Goal: Task Accomplishment & Management: Complete application form

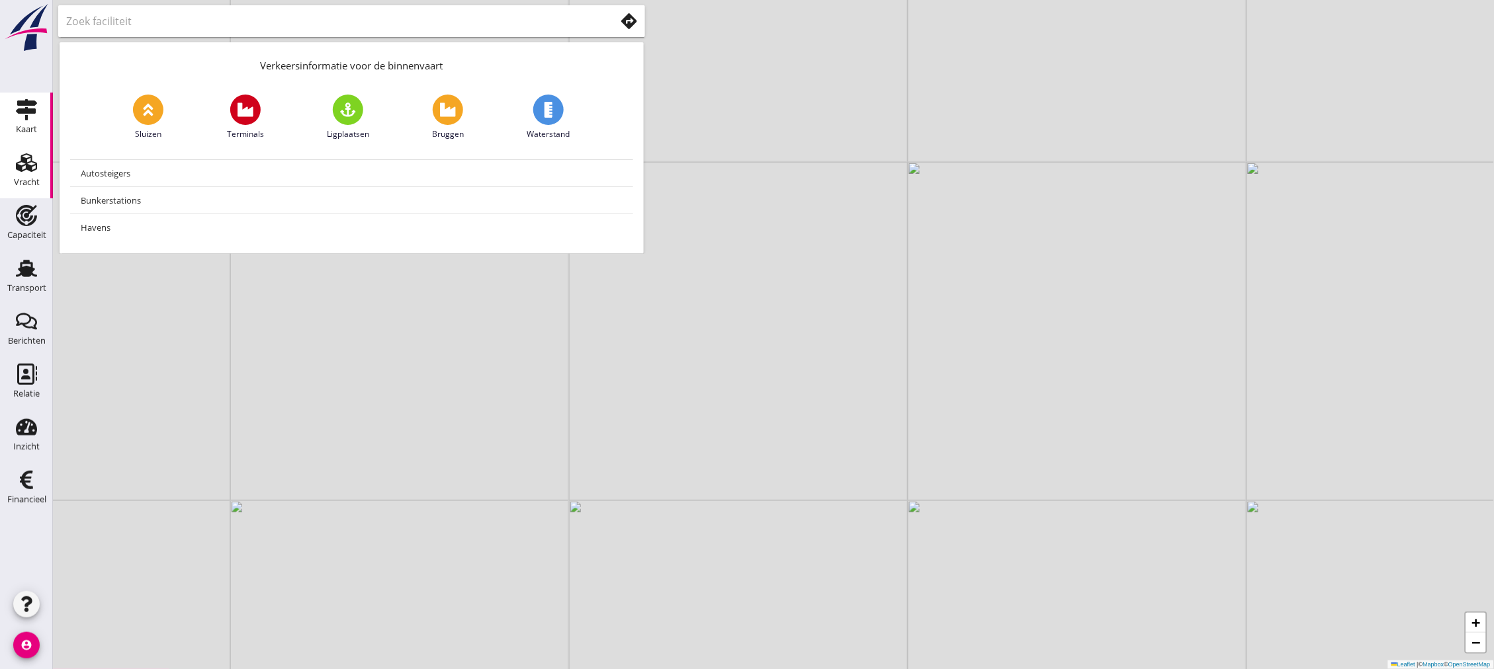
click at [24, 179] on div "Vracht" at bounding box center [27, 182] width 26 height 9
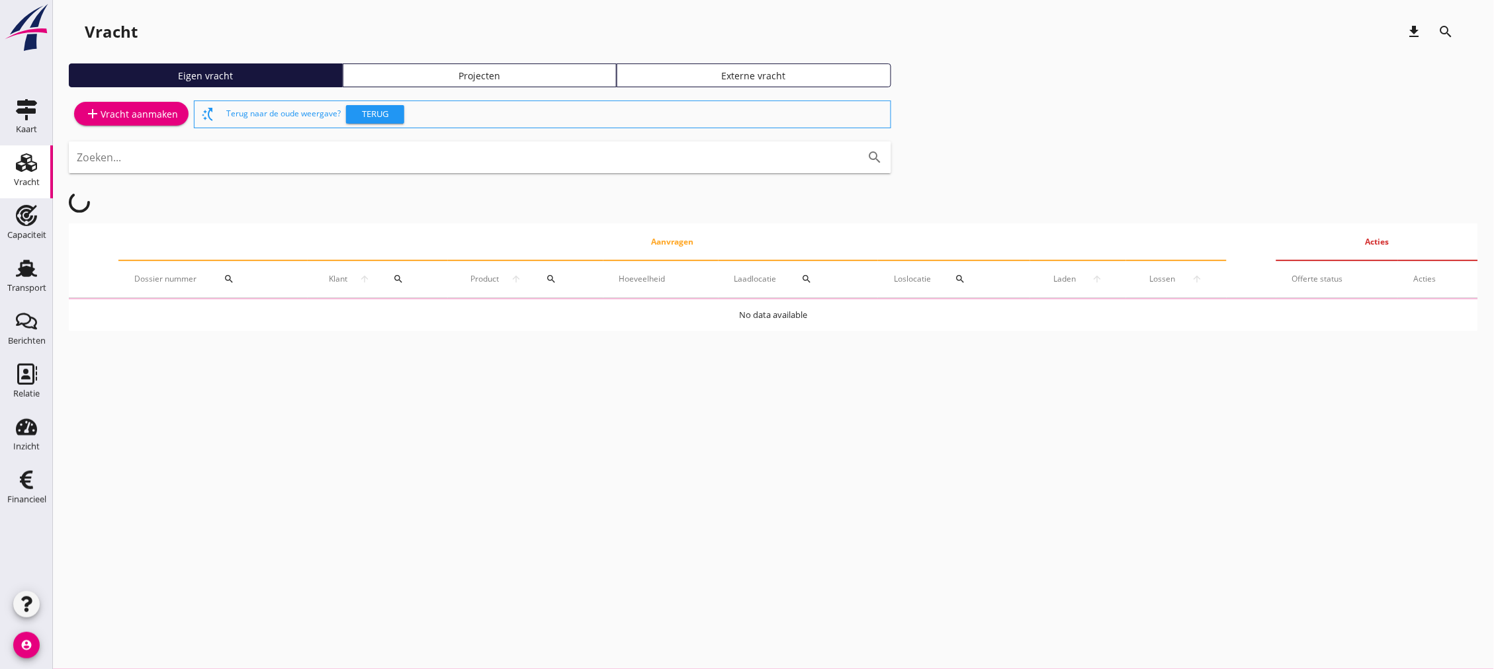
click at [135, 109] on div "add Vracht aanmaken" at bounding box center [131, 114] width 93 height 16
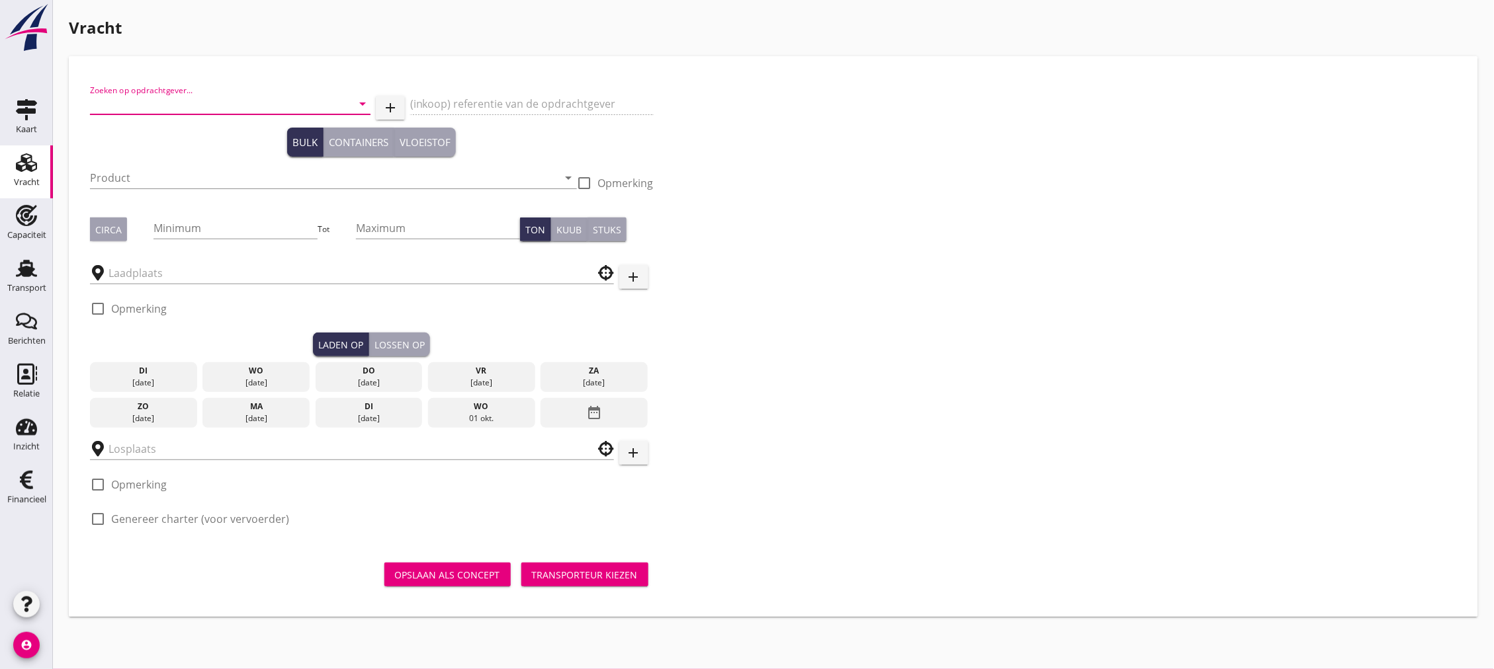
click at [166, 103] on input "Zoeken op opdrachtgever..." at bounding box center [211, 103] width 243 height 21
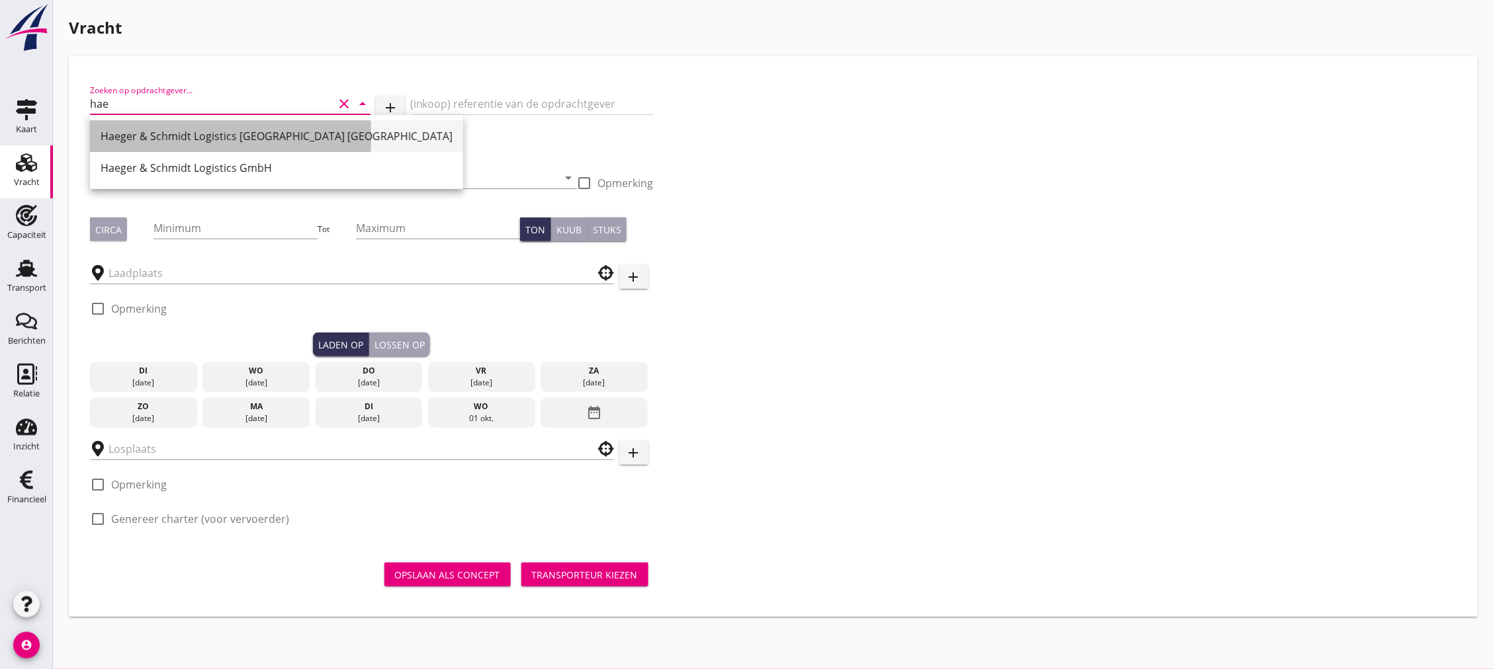
click at [194, 132] on div "Haeger & Schmidt Logistics [GEOGRAPHIC_DATA] [GEOGRAPHIC_DATA]" at bounding box center [277, 136] width 352 height 16
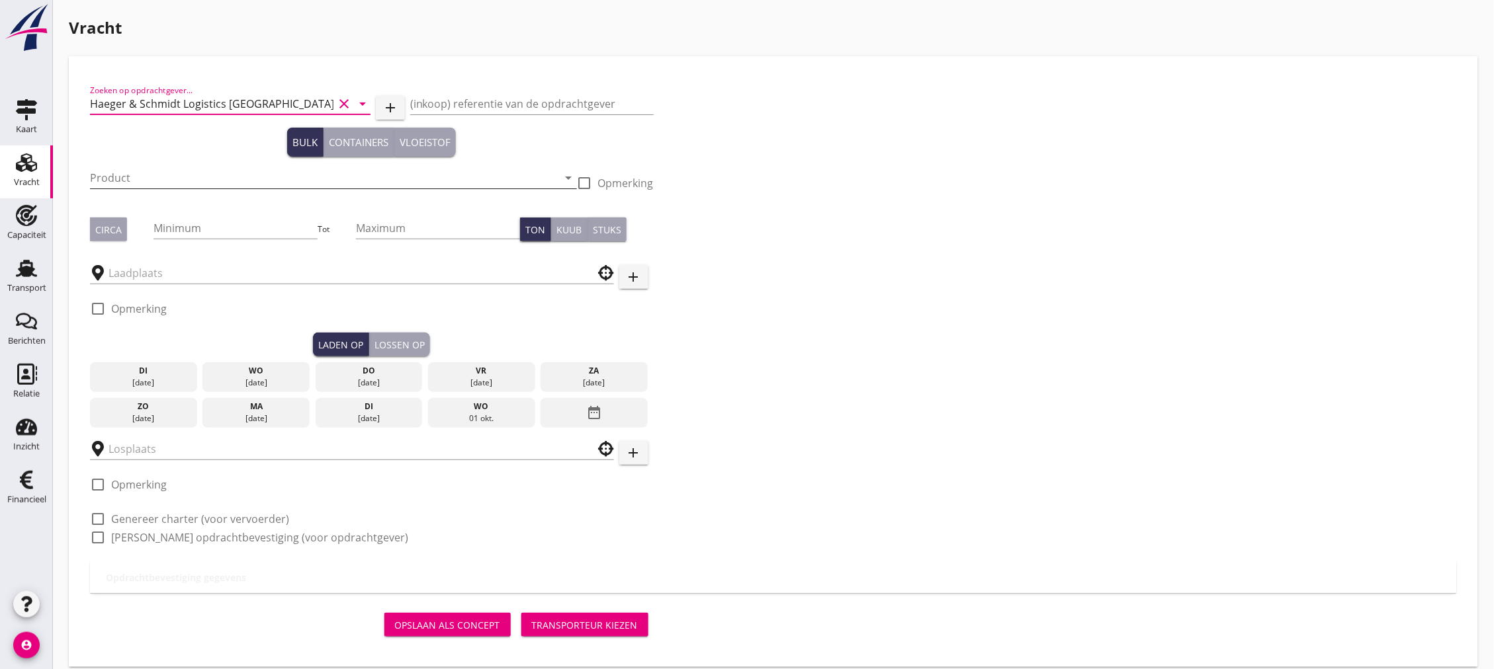
type input "Haeger & Schmidt Logistics [GEOGRAPHIC_DATA] [GEOGRAPHIC_DATA]"
click at [192, 175] on input "Product" at bounding box center [324, 177] width 468 height 21
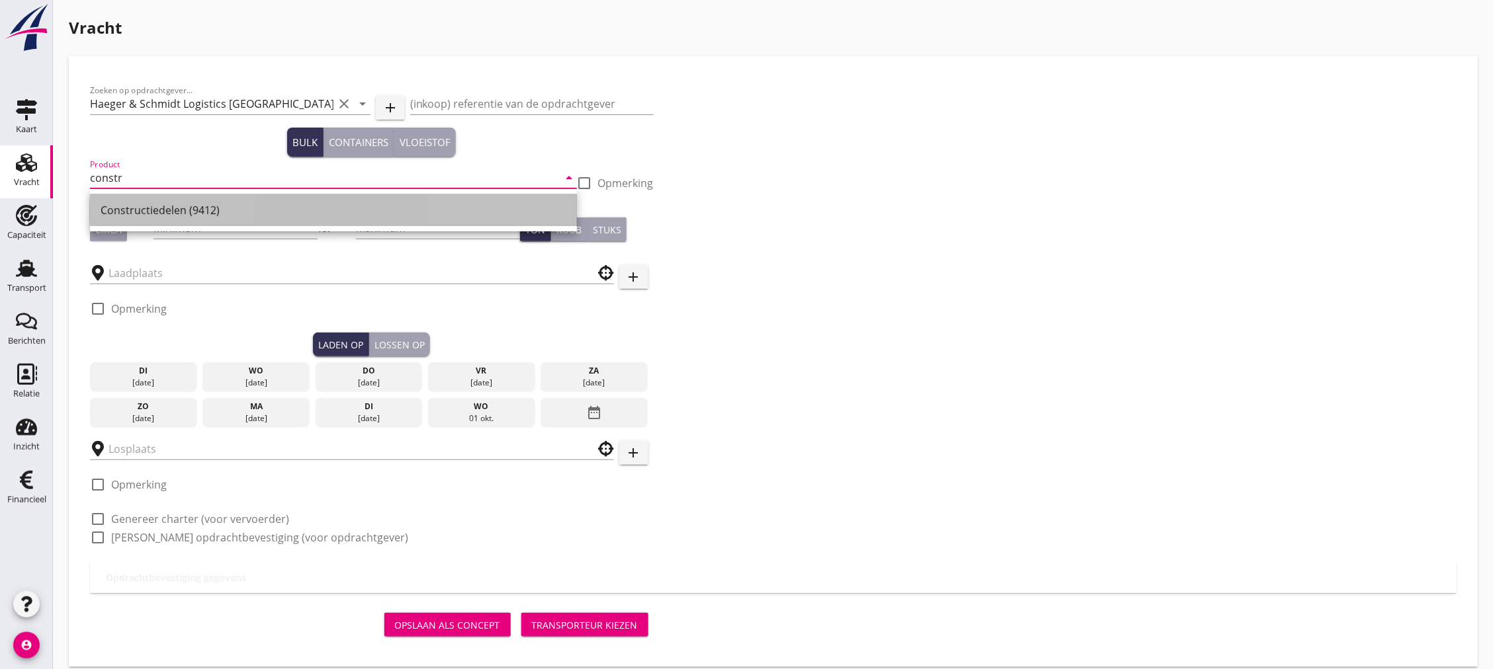
drag, startPoint x: 234, startPoint y: 213, endPoint x: 233, endPoint y: 223, distance: 9.9
click at [233, 213] on div "Constructiedelen (9412)" at bounding box center [334, 210] width 466 height 16
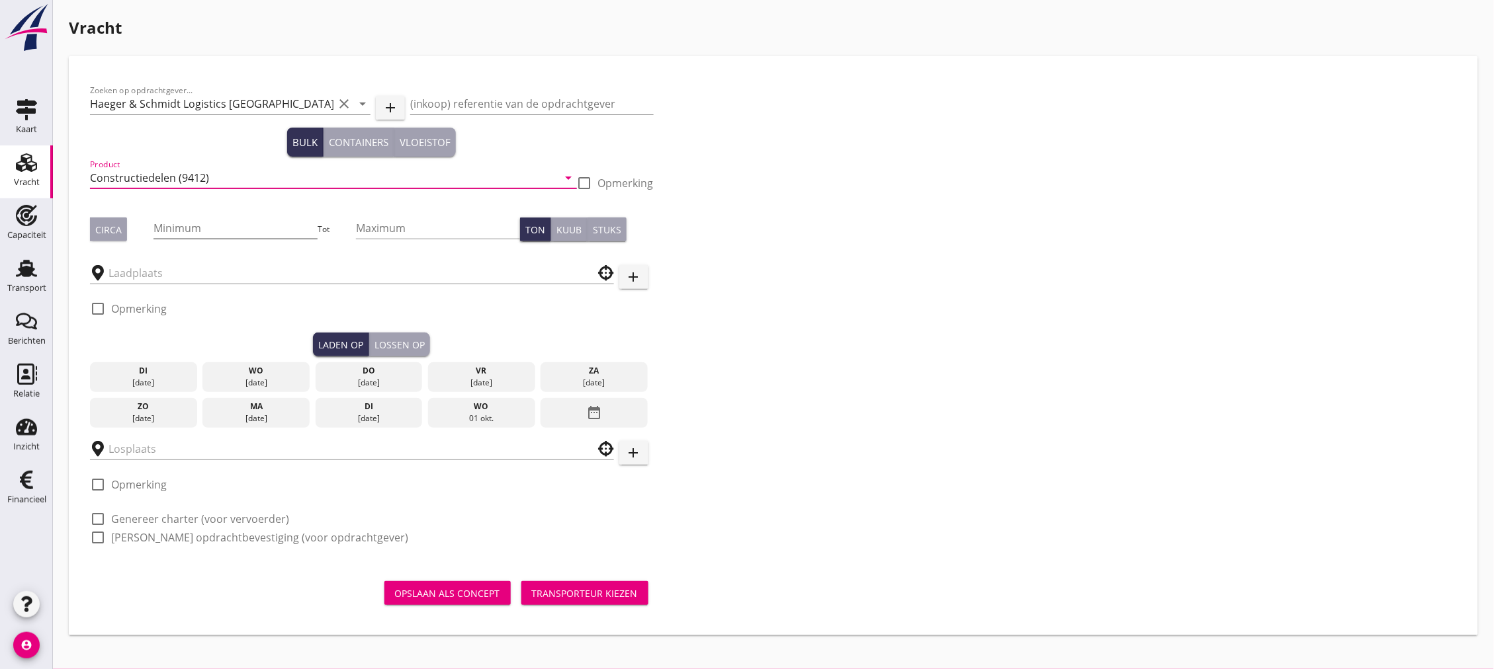
type input "Constructiedelen (9412)"
click at [235, 226] on input "Minimum" at bounding box center [235, 228] width 164 height 21
click at [380, 380] on div "[DATE]" at bounding box center [368, 383] width 101 height 12
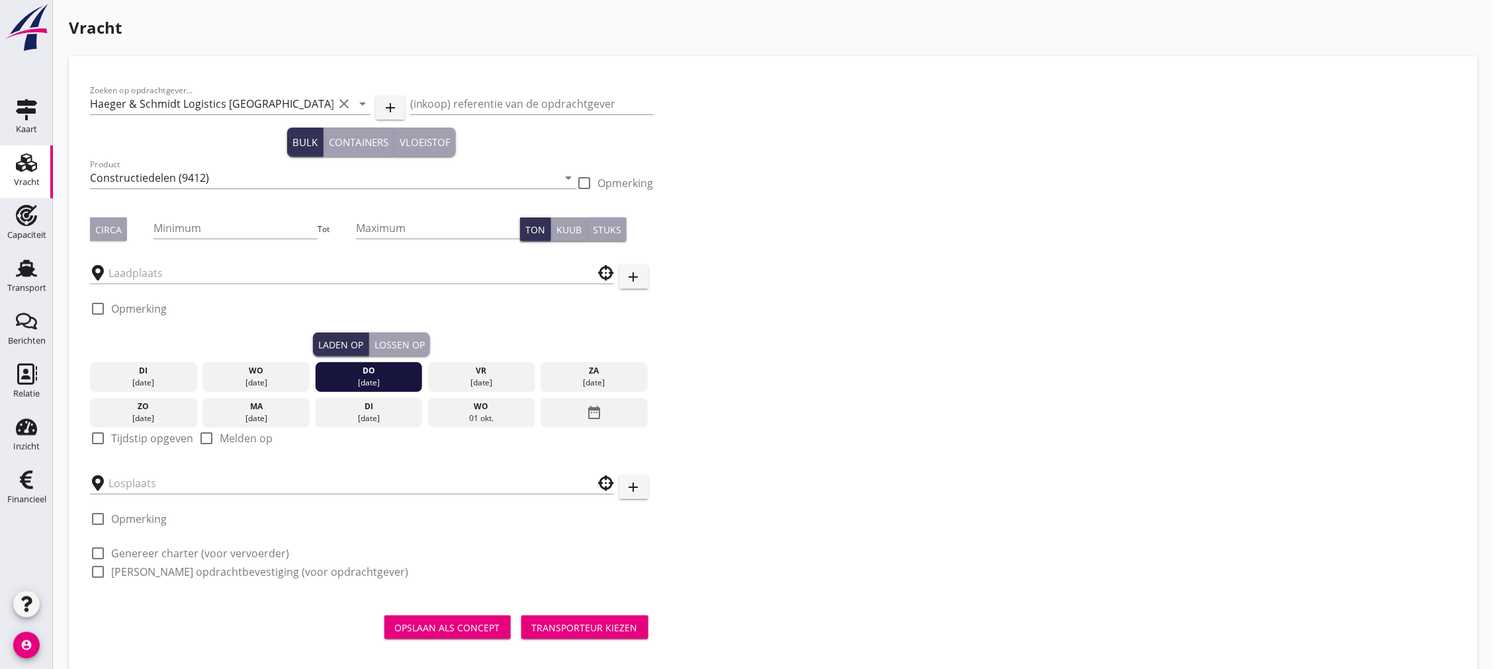
click at [167, 431] on div "check_box_outline_blank Tijdstip opgeven" at bounding box center [141, 439] width 103 height 16
click at [167, 435] on label "Tijdstip opgeven" at bounding box center [152, 438] width 82 height 13
checkbox input "true"
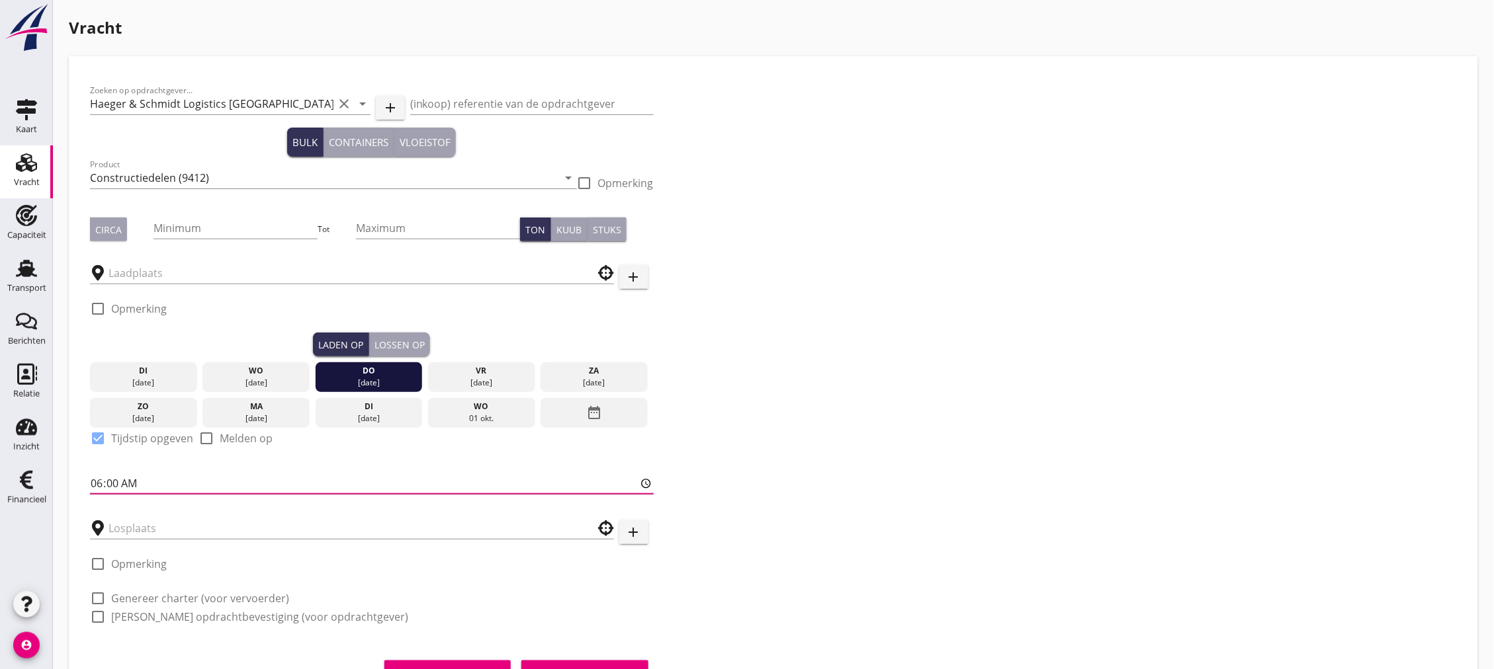
click at [117, 487] on input "06:00" at bounding box center [372, 483] width 564 height 21
type input "06:01"
click at [379, 413] on div "[DATE]" at bounding box center [368, 419] width 101 height 12
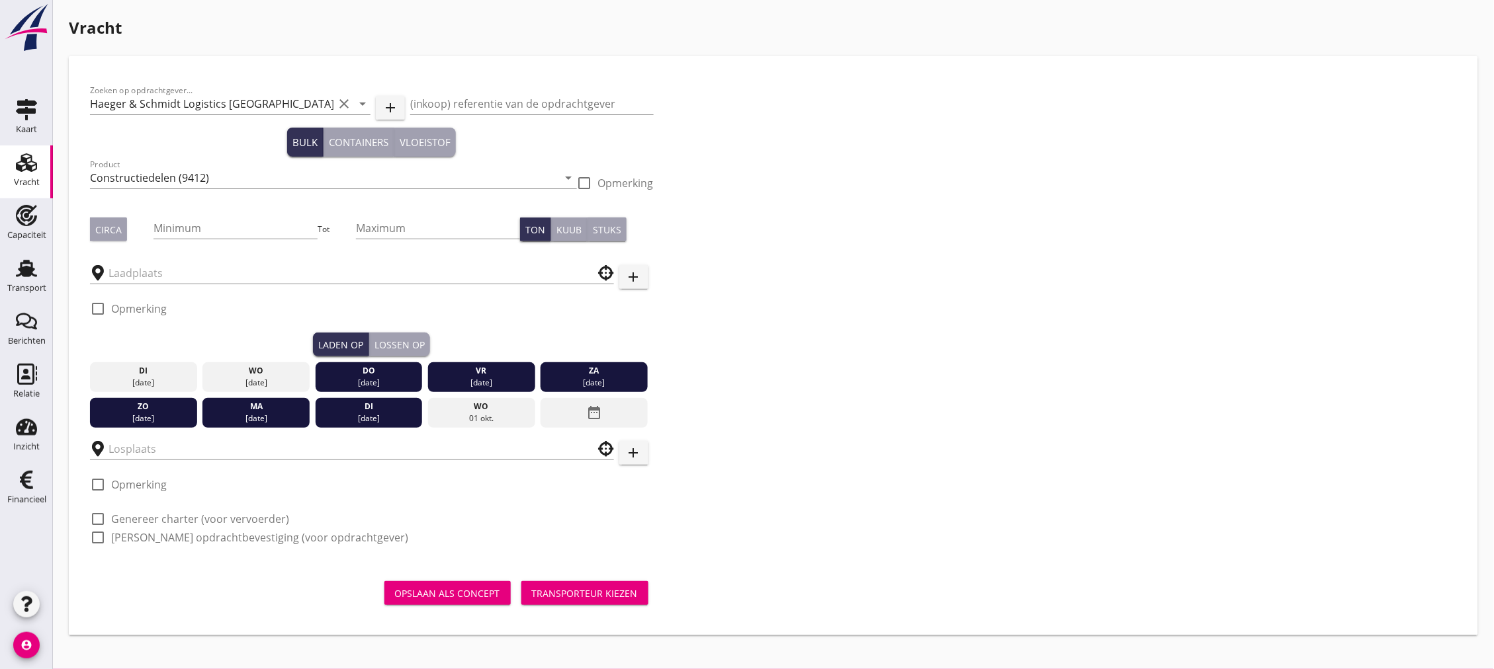
click at [349, 372] on div "do" at bounding box center [368, 371] width 101 height 12
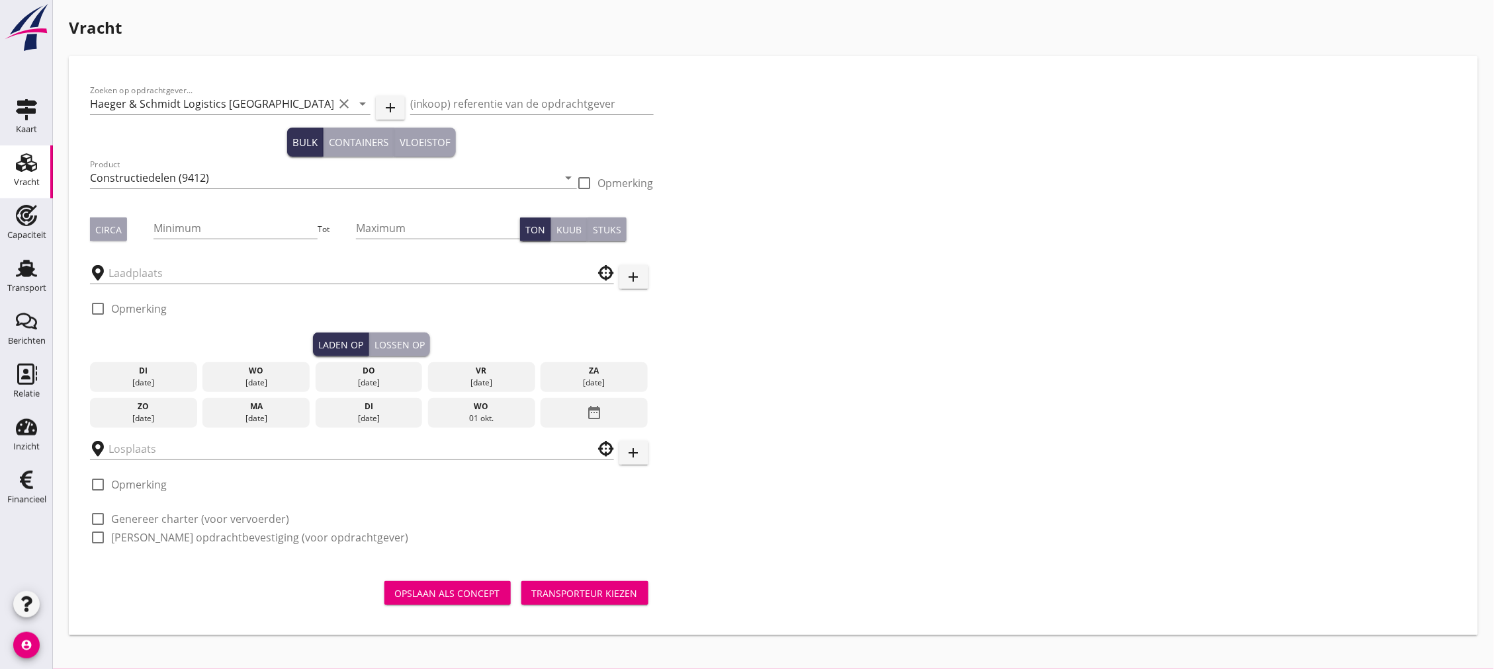
click at [353, 368] on div "do" at bounding box center [368, 371] width 101 height 12
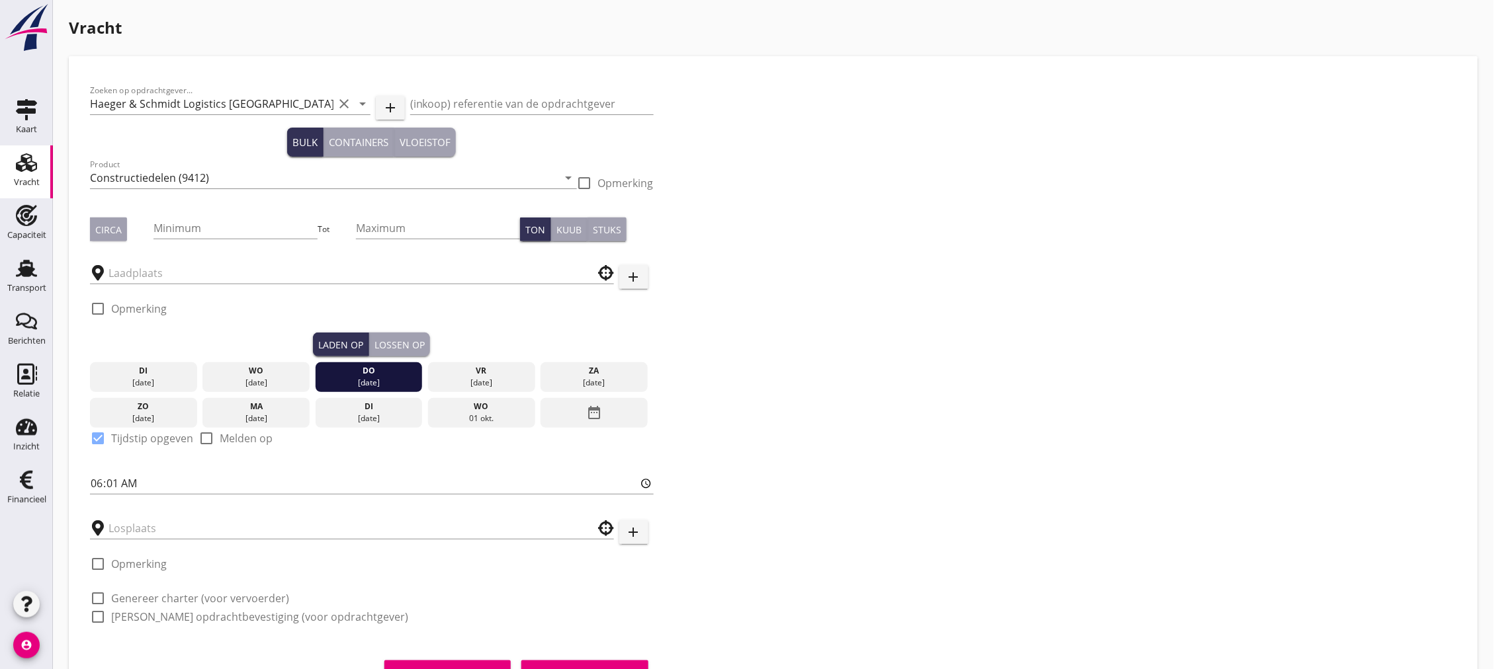
click at [390, 345] on div "Lossen op" at bounding box center [399, 345] width 50 height 14
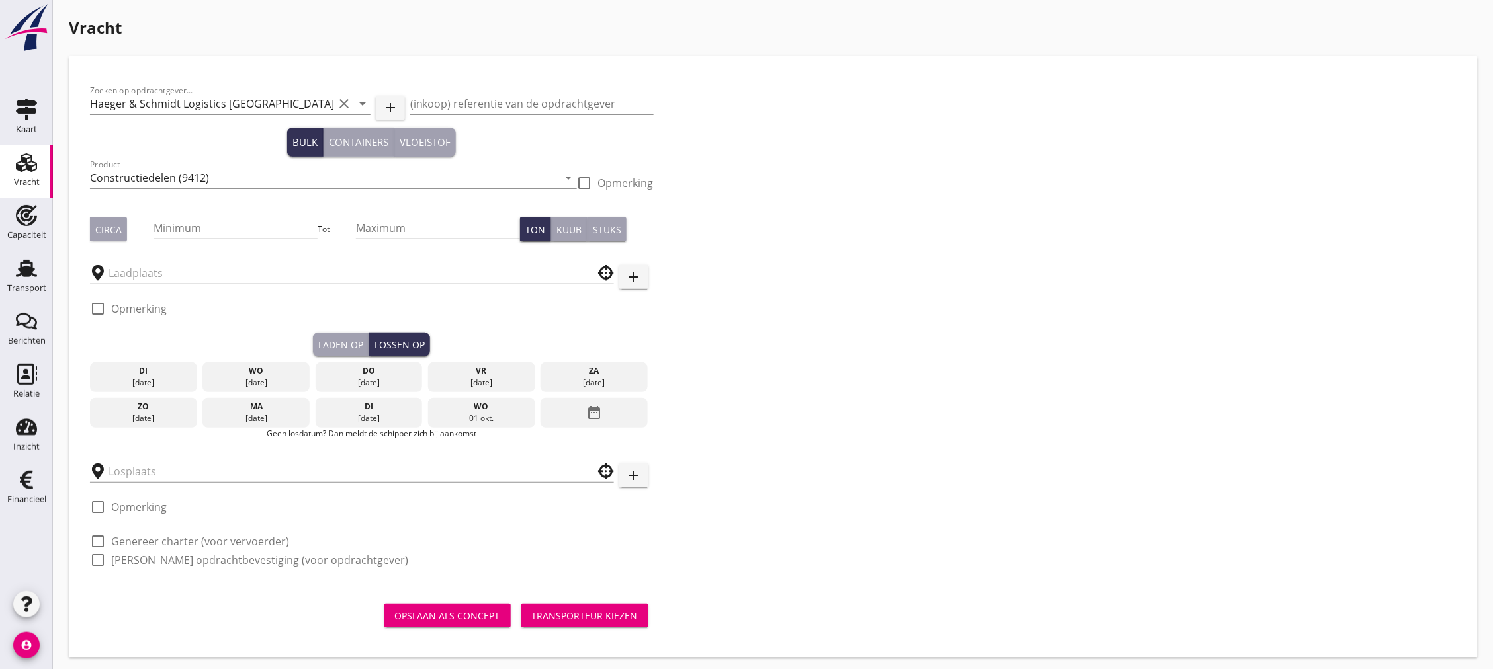
click at [374, 404] on div "di" at bounding box center [368, 407] width 101 height 12
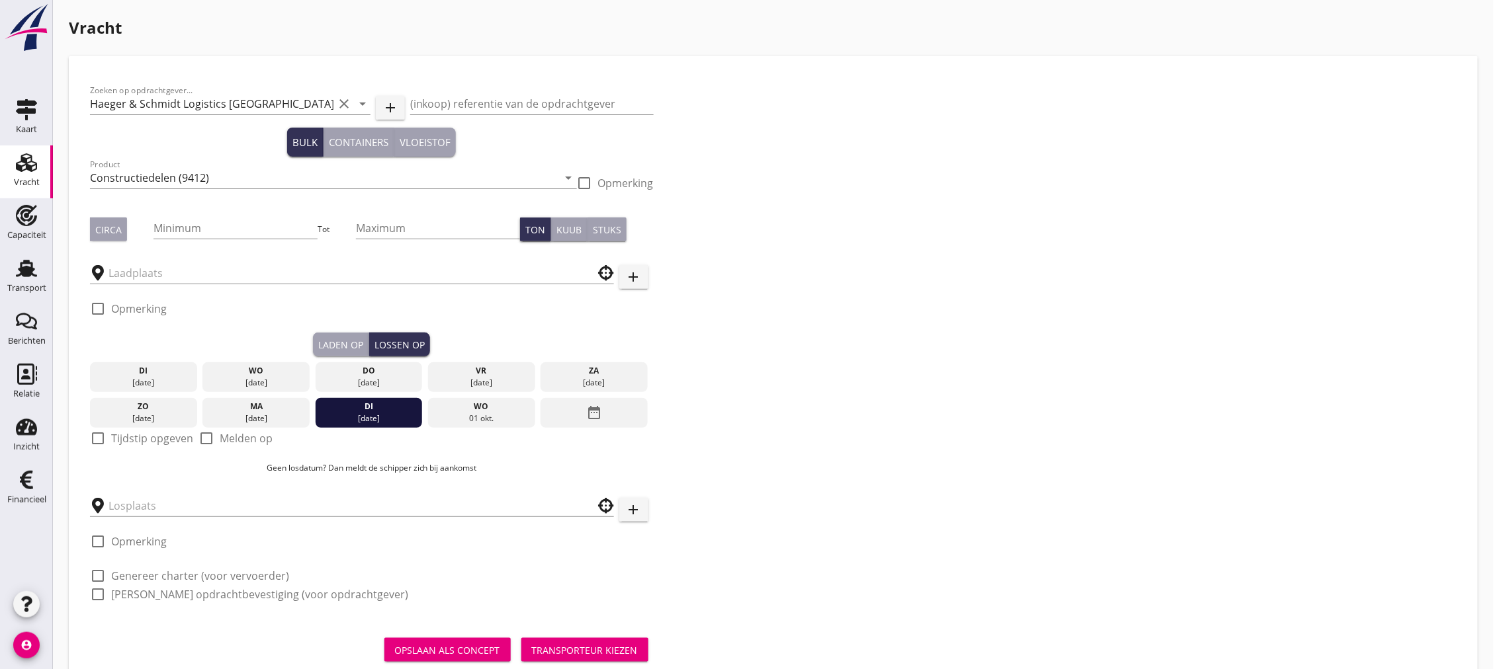
click at [146, 440] on label "Tijdstip opgeven" at bounding box center [152, 438] width 82 height 13
checkbox input "true"
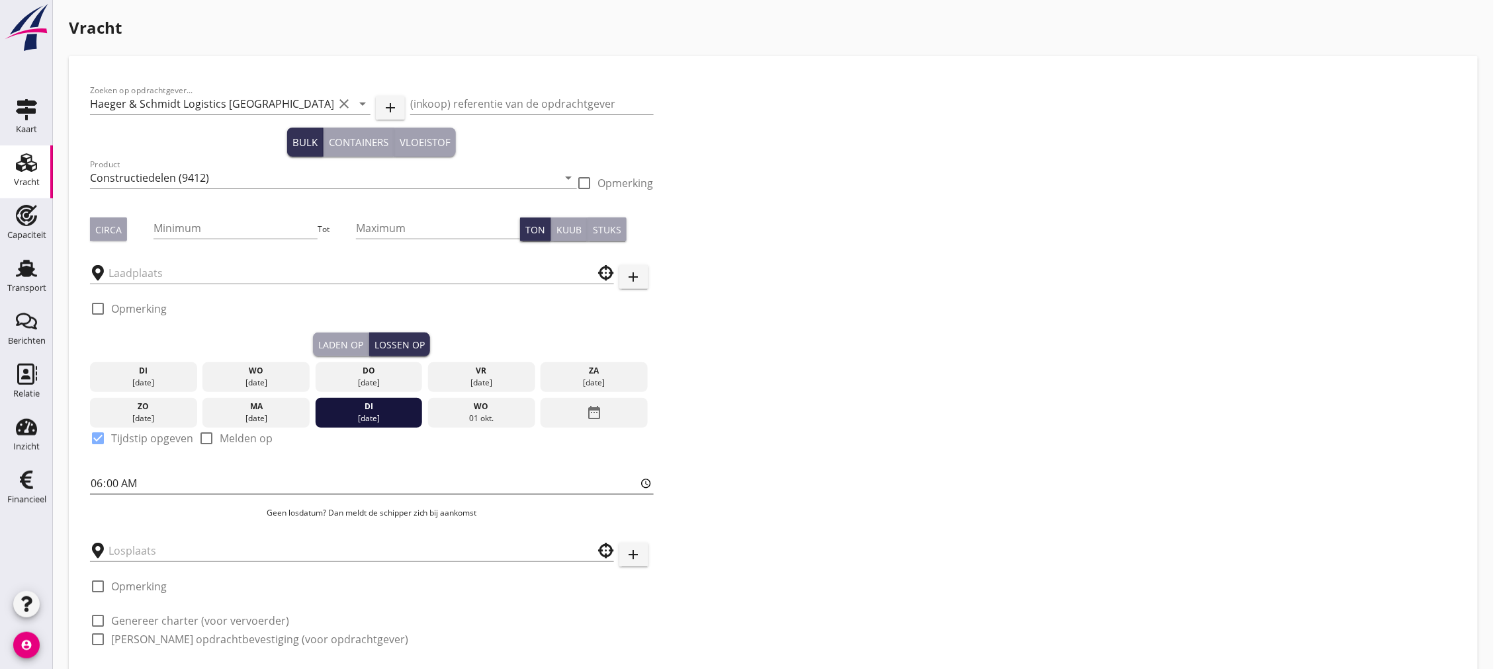
click at [152, 486] on input "06:00" at bounding box center [372, 483] width 564 height 21
click at [118, 485] on input "06:00" at bounding box center [372, 483] width 564 height 21
click at [117, 485] on input "06:00" at bounding box center [372, 483] width 564 height 21
type input "06:01"
click at [166, 552] on input "text" at bounding box center [342, 550] width 468 height 21
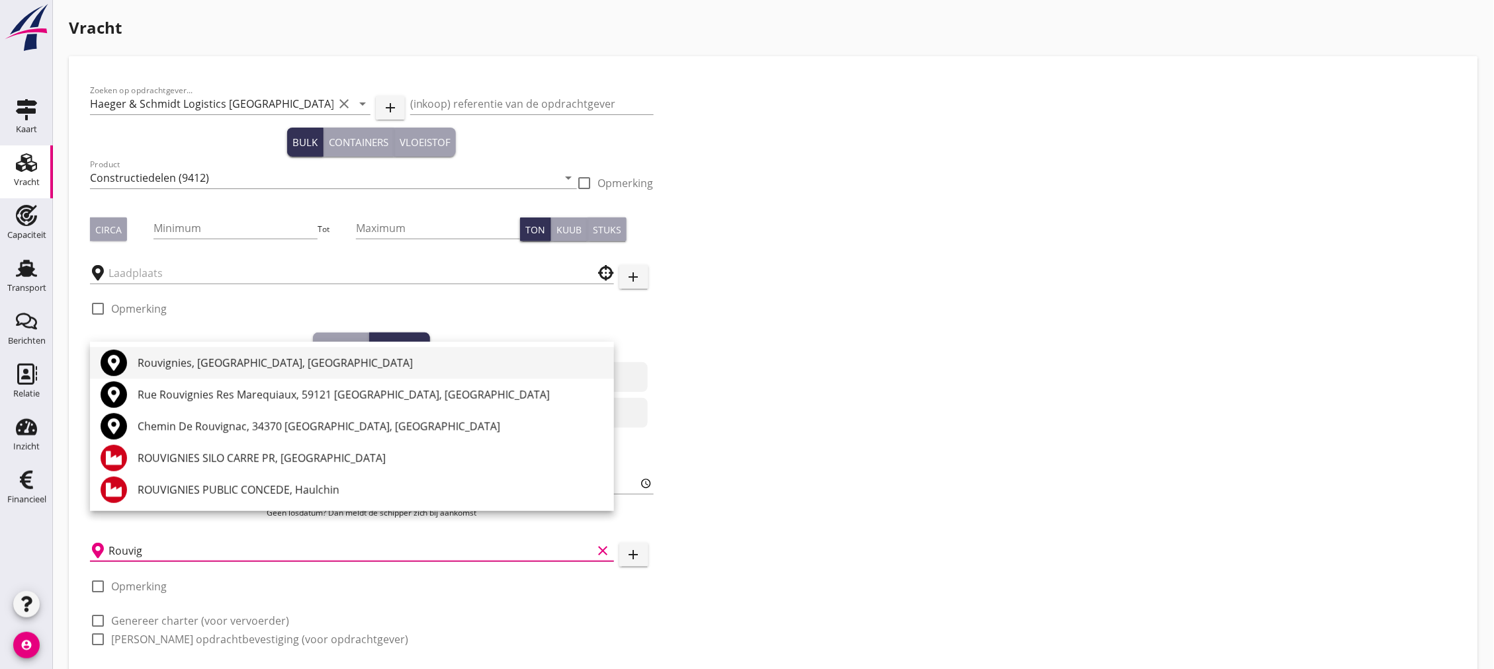
click at [183, 366] on div "Rouvignies, [GEOGRAPHIC_DATA], [GEOGRAPHIC_DATA]" at bounding box center [371, 363] width 466 height 16
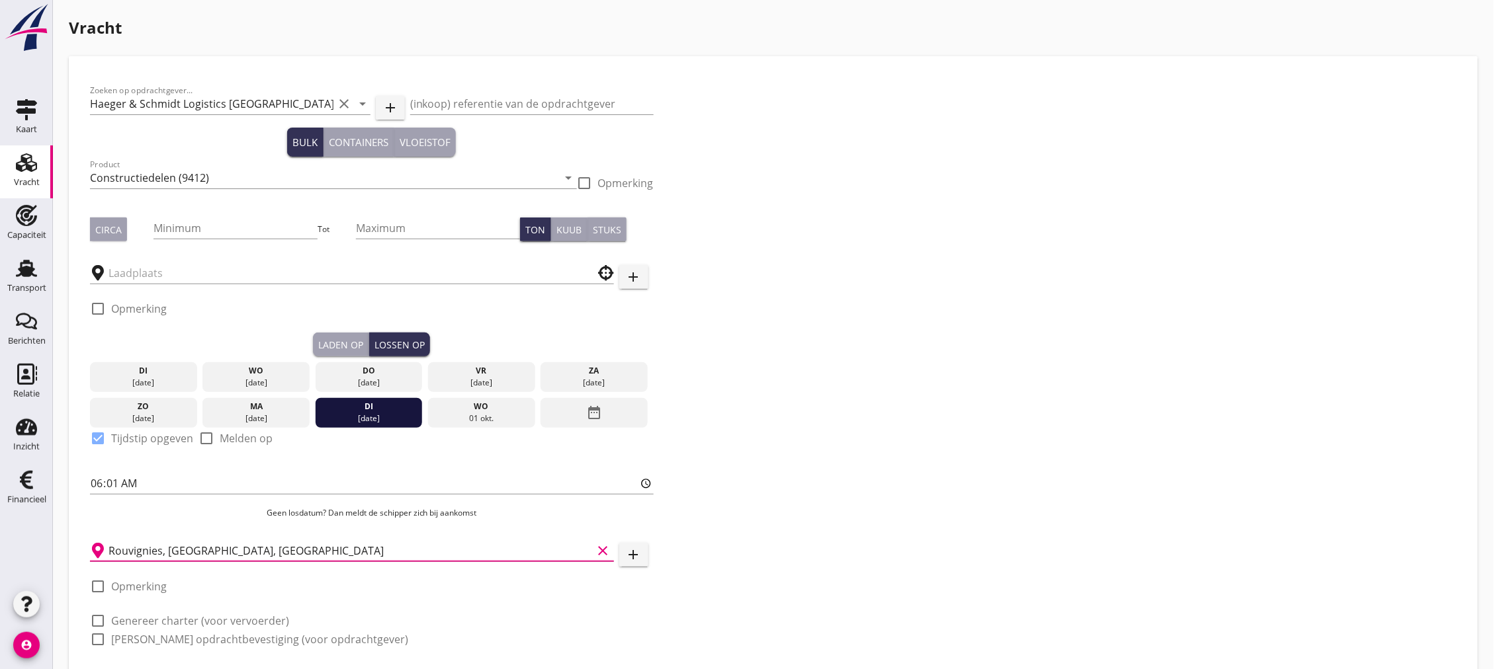
type input "Rouvignies, [GEOGRAPHIC_DATA], [GEOGRAPHIC_DATA]"
click at [175, 620] on label "Genereer charter (voor vervoerder)" at bounding box center [200, 620] width 178 height 13
checkbox input "true"
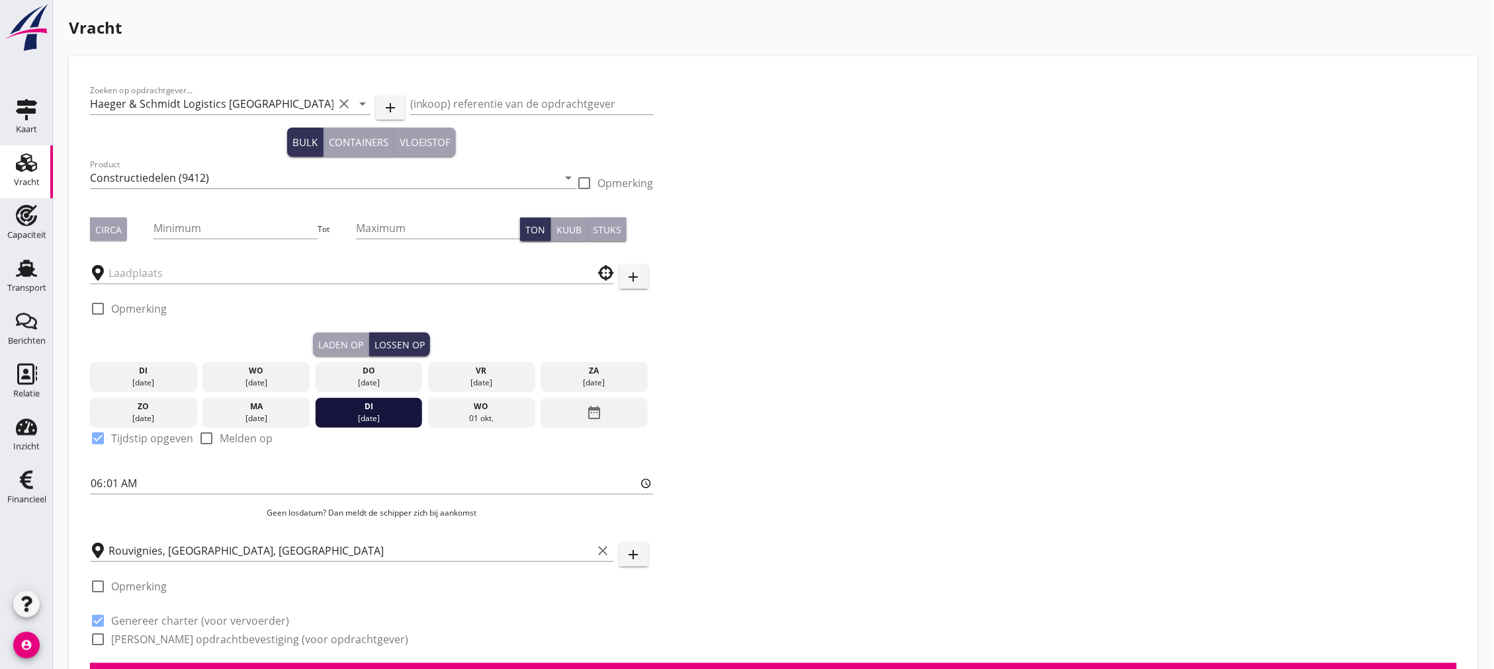
click at [177, 636] on label "[PERSON_NAME] opdrachtbevestiging (voor opdrachtgever)" at bounding box center [259, 639] width 297 height 13
checkbox input "true"
click at [183, 219] on input "Minimum" at bounding box center [235, 228] width 164 height 21
type input "179"
click at [108, 226] on div "Circa" at bounding box center [108, 230] width 26 height 14
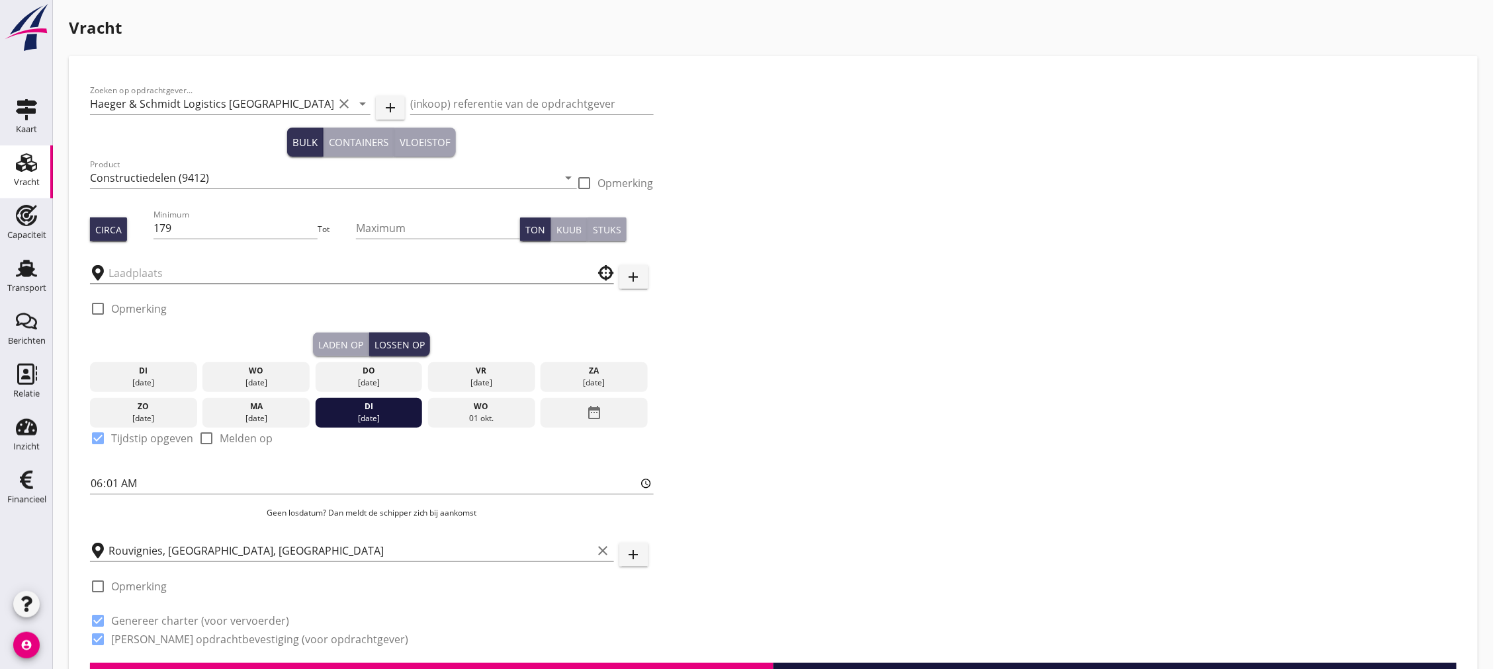
click at [153, 273] on input "text" at bounding box center [342, 273] width 468 height 21
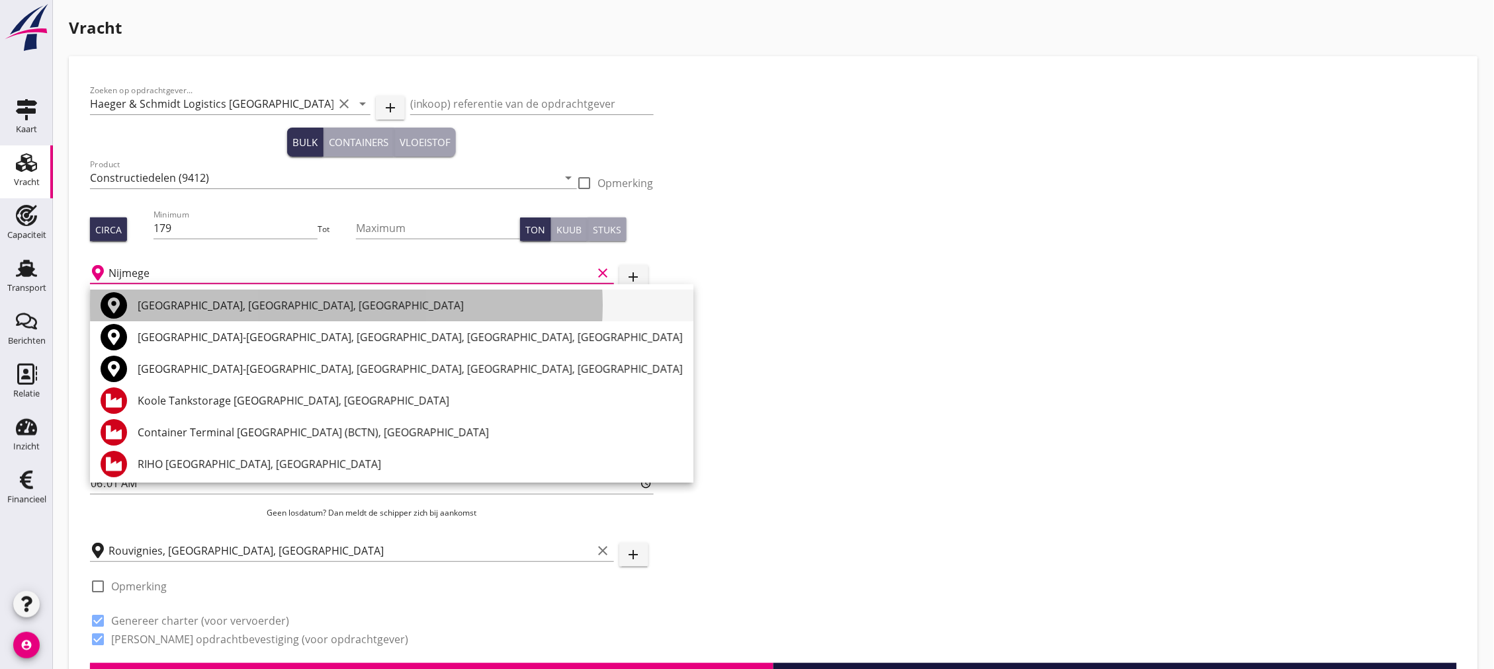
click at [183, 311] on div "[GEOGRAPHIC_DATA], [GEOGRAPHIC_DATA], [GEOGRAPHIC_DATA]" at bounding box center [410, 306] width 545 height 16
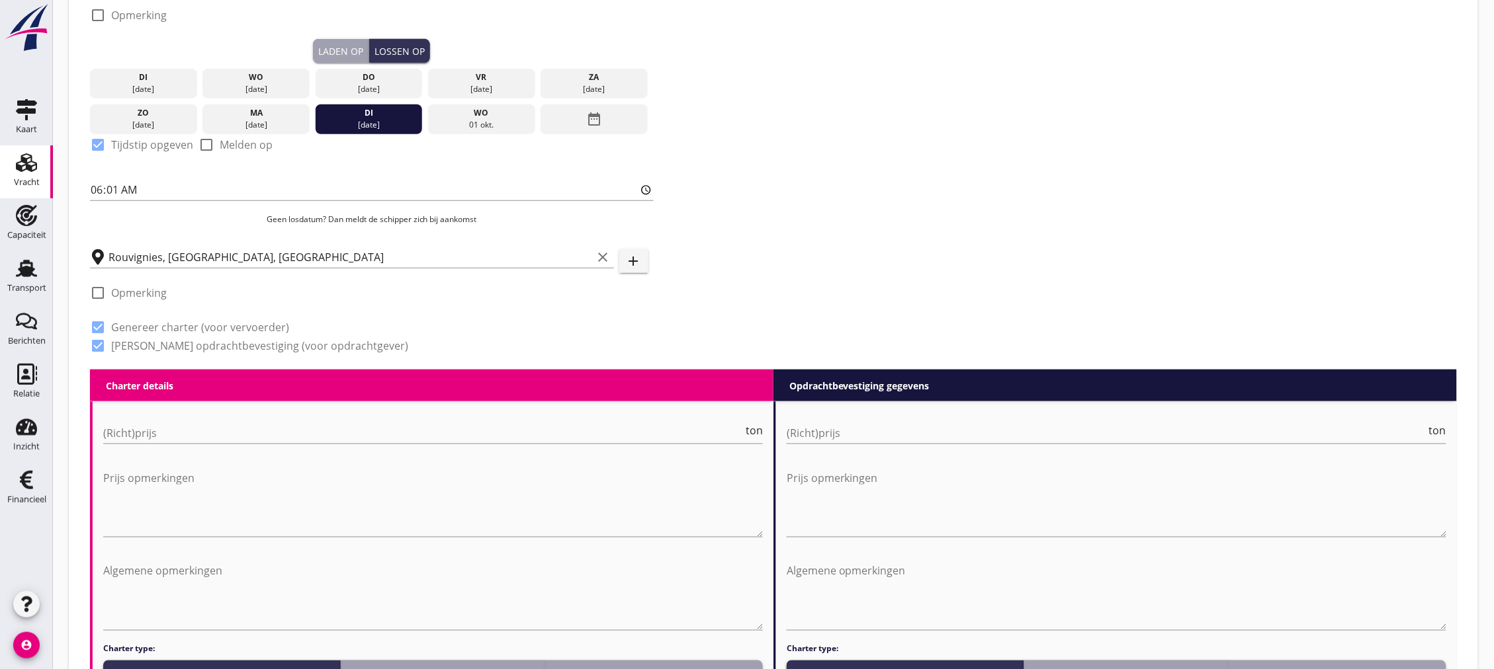
scroll to position [441, 0]
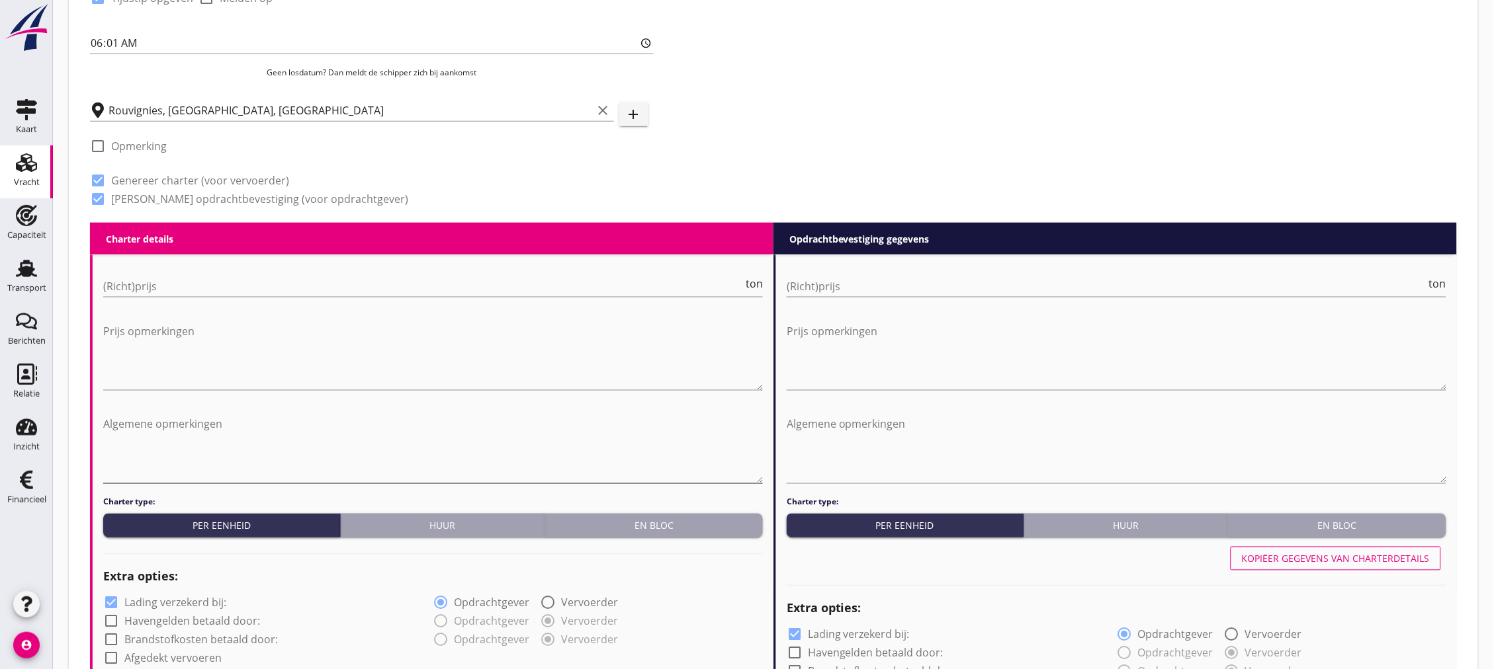
type input "[GEOGRAPHIC_DATA], [GEOGRAPHIC_DATA], [GEOGRAPHIC_DATA]"
click at [232, 430] on textarea "Algemene opmerkingen" at bounding box center [432, 448] width 659 height 69
type textarea "Schip/schipper laadt/lost/vaart niet op zondag. 1 trafo 875 x 362 x 442cm; 179t"
click at [190, 278] on input "(Richt)prijs" at bounding box center [423, 286] width 640 height 21
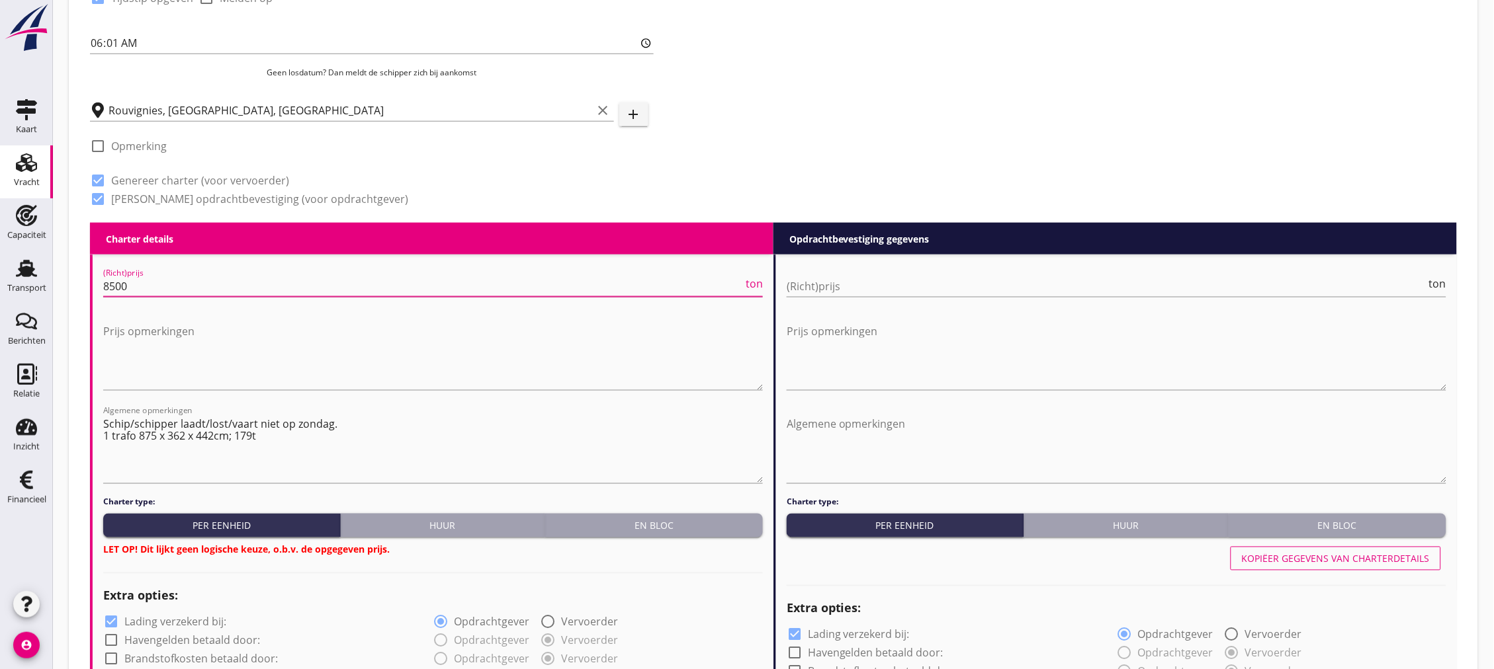
type input "8500"
click at [653, 530] on div "En bloc" at bounding box center [653, 526] width 207 height 14
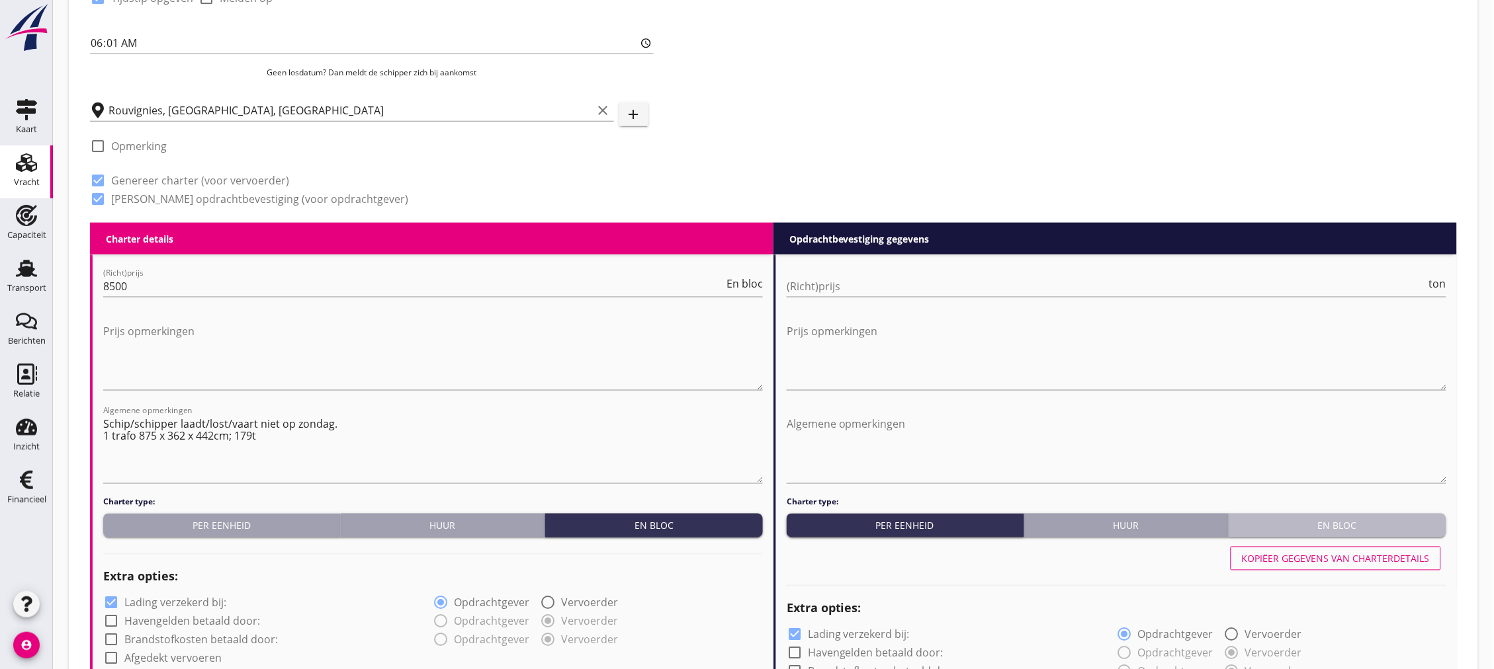
click at [1378, 527] on div "En bloc" at bounding box center [1337, 526] width 207 height 14
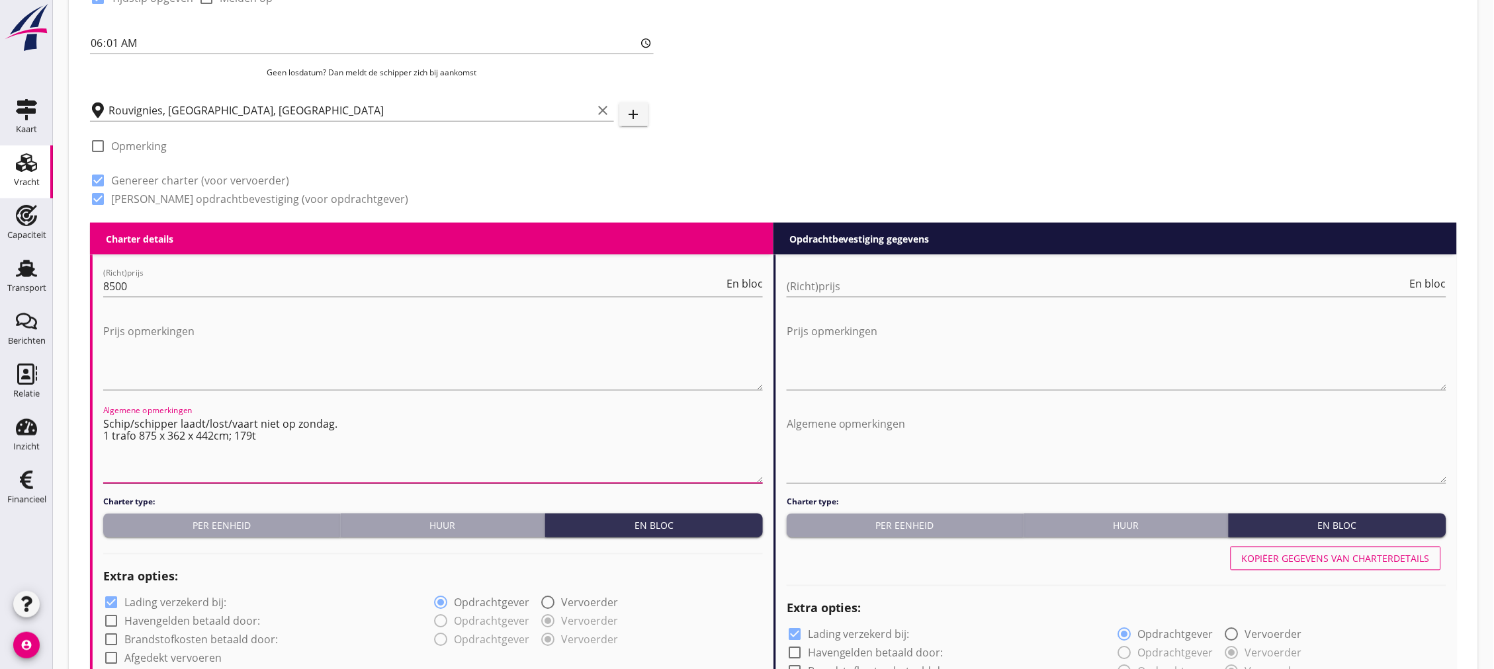
click at [326, 431] on textarea "Schip/schipper laadt/lost/vaart niet op zondag. 1 trafo 875 x 362 x 442cm; 179t" at bounding box center [432, 448] width 659 height 69
type textarea "Schip/schipper laadt/lost/vaart niet op zondag. 1 trafo 875 x 362 x 442cm; 179t…"
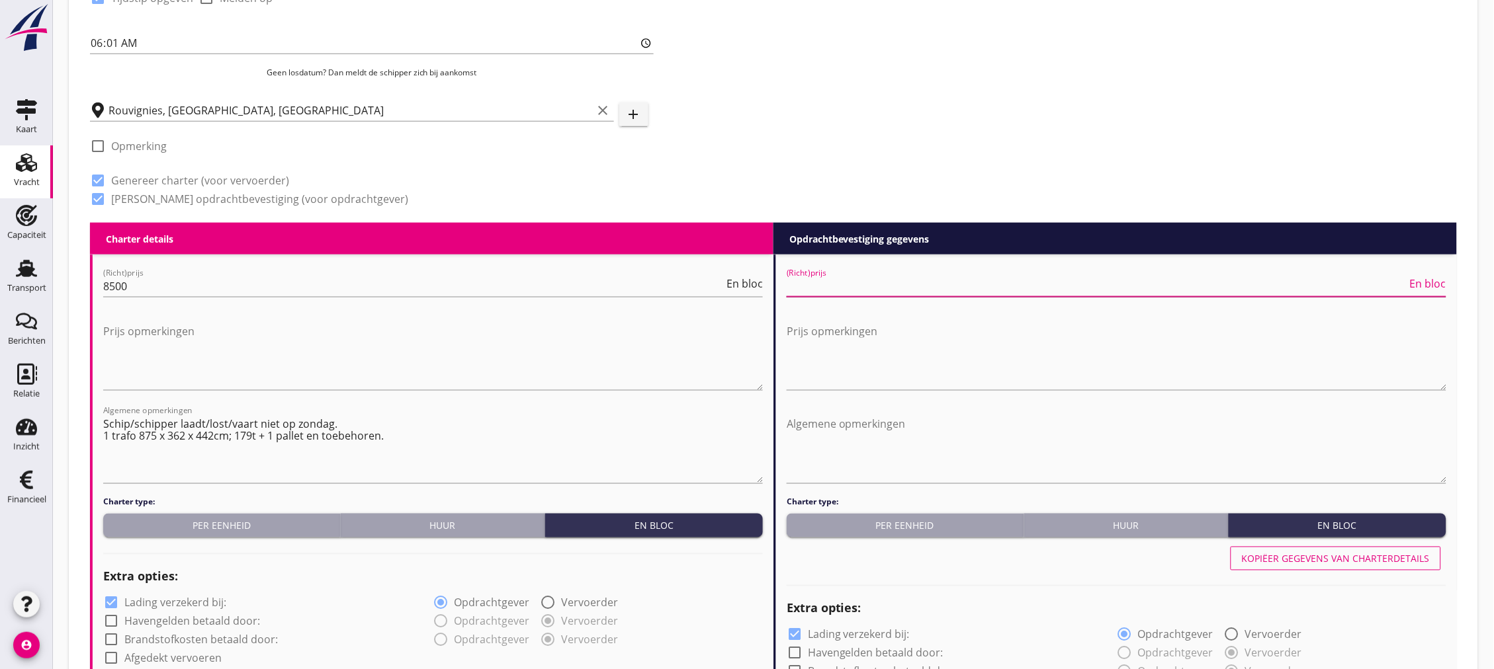
click at [888, 291] on input "(Richt)prijs" at bounding box center [1096, 286] width 620 height 21
type input "12500"
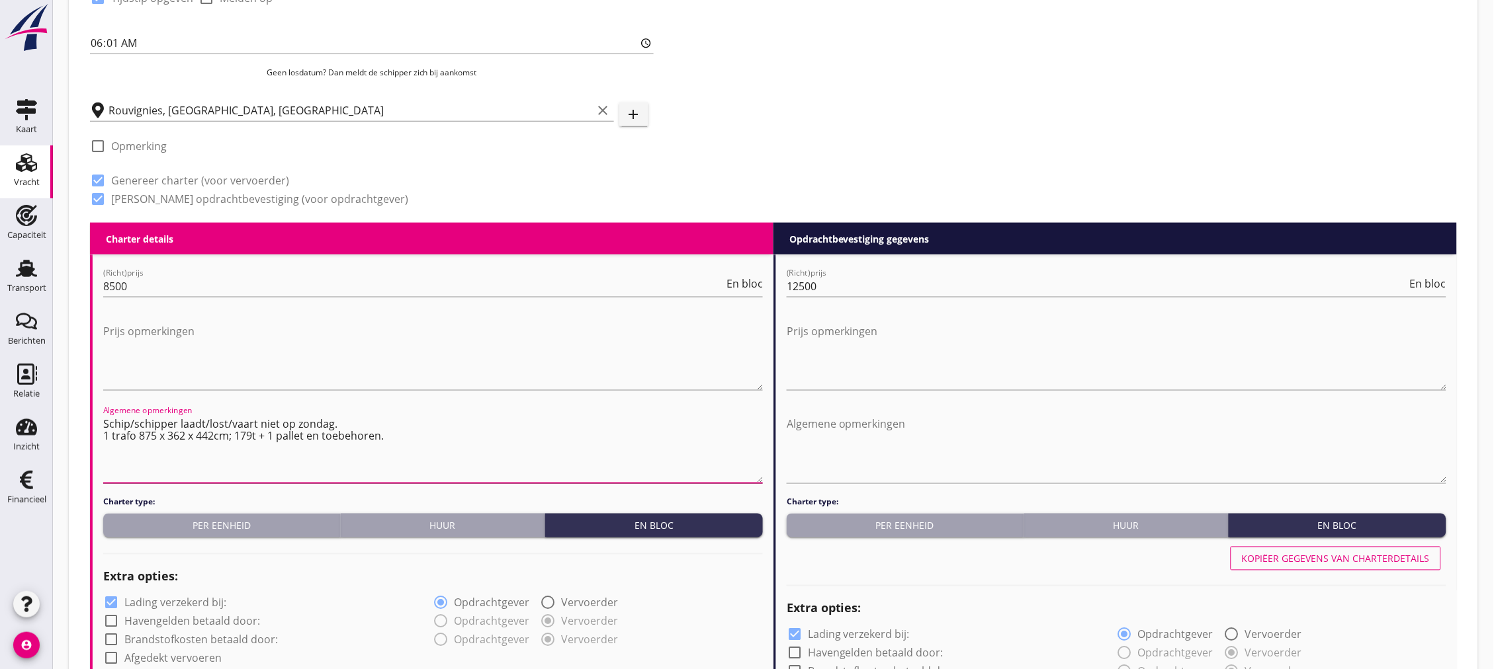
drag, startPoint x: 103, startPoint y: 433, endPoint x: 403, endPoint y: 439, distance: 300.4
click at [403, 439] on textarea "Schip/schipper laadt/lost/vaart niet op zondag. 1 trafo 875 x 362 x 442cm; 179t…" at bounding box center [432, 448] width 659 height 69
click at [956, 448] on textarea "Algemene opmerkingen" at bounding box center [1115, 448] width 659 height 69
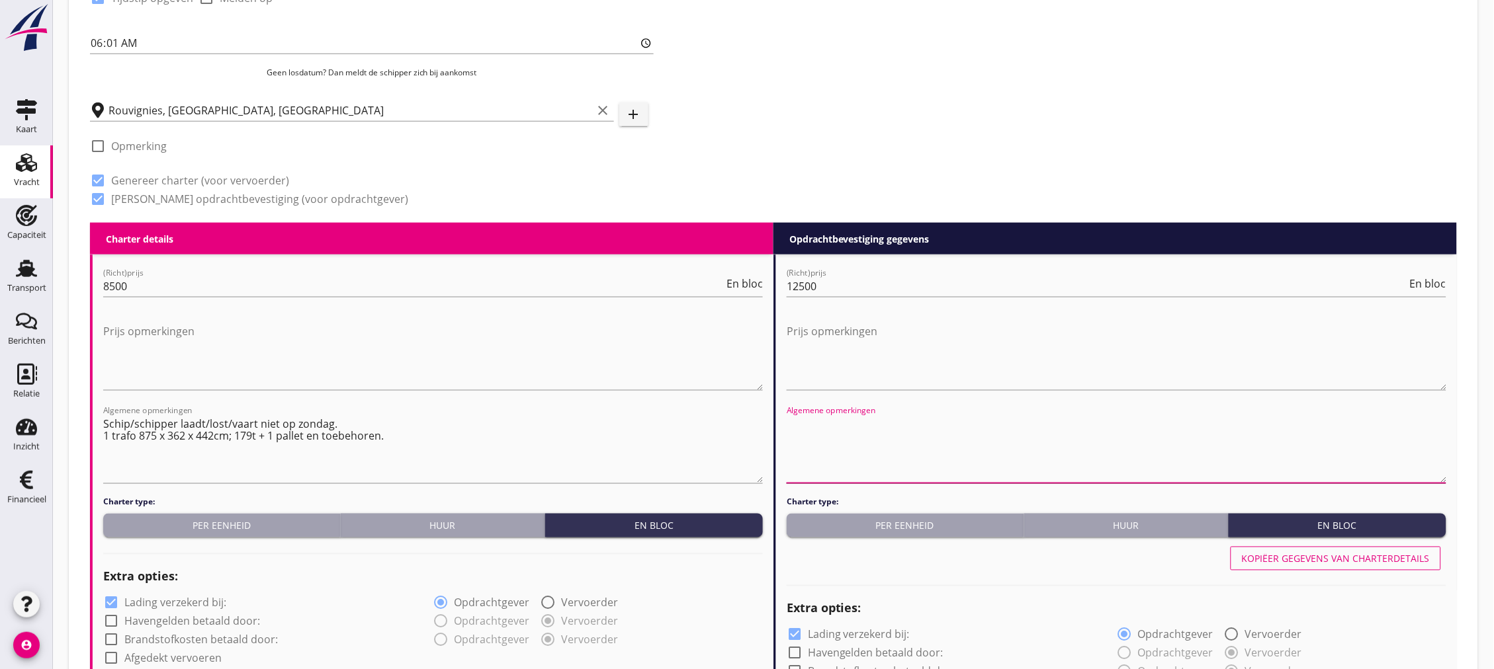
paste textarea "1 trafo 875 x 362 x 442cm; 179t + 1 pallet en toebehoren."
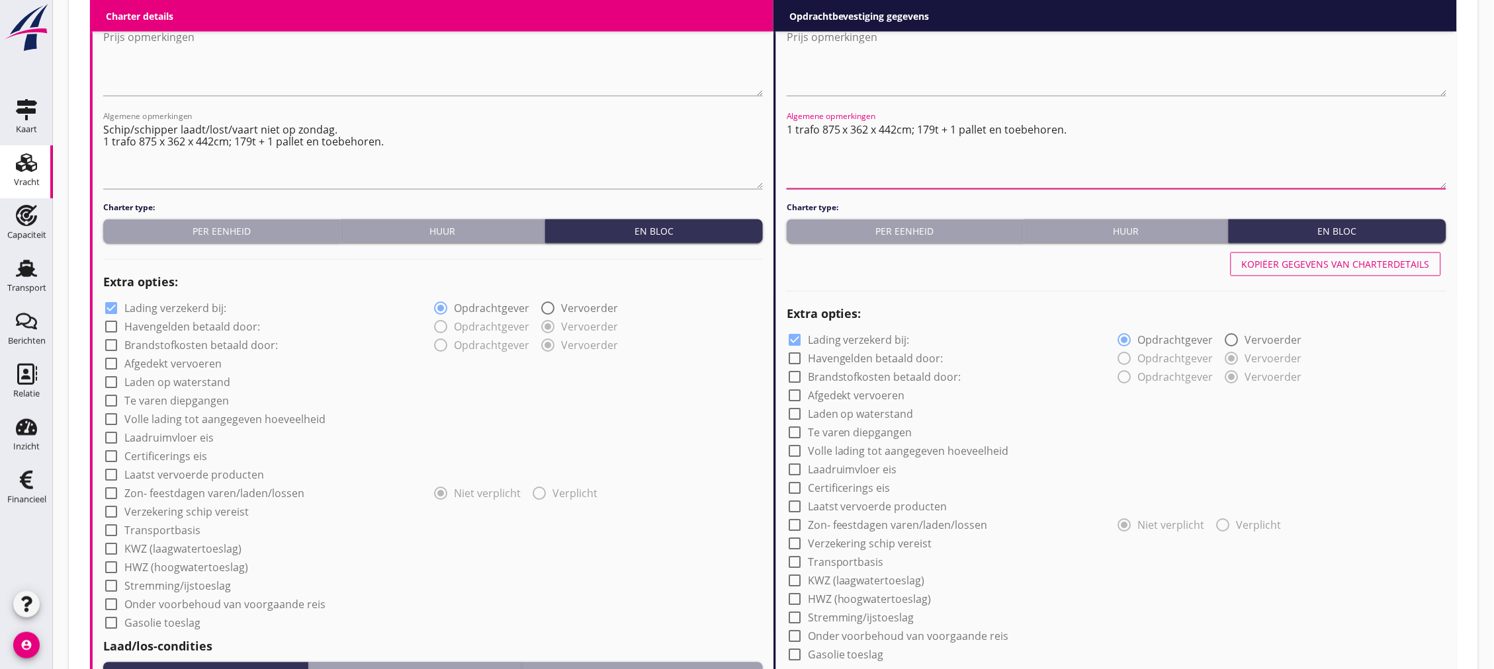
scroll to position [808, 0]
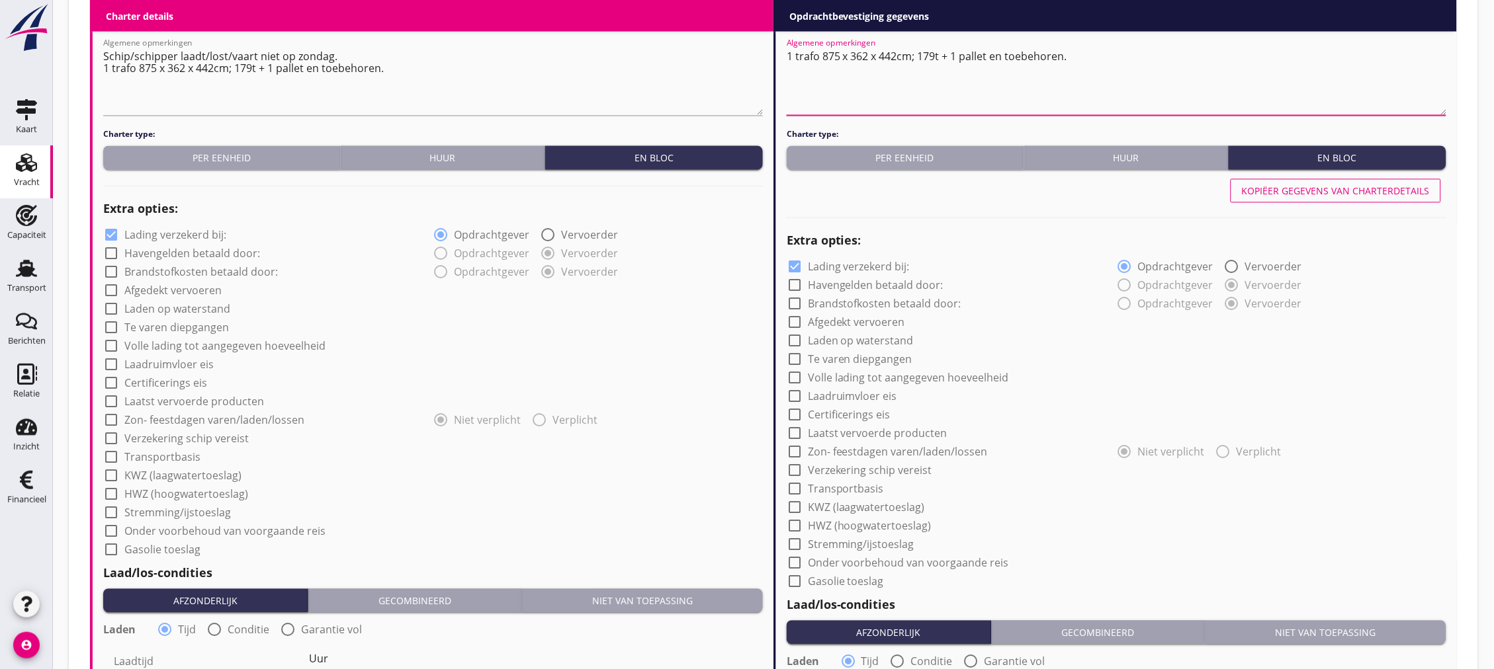
type textarea "1 trafo 875 x 362 x 442cm; 179t + 1 pallet en toebehoren."
click at [194, 233] on label "Lading verzekerd bij:" at bounding box center [175, 235] width 102 height 13
checkbox input "false"
click at [861, 270] on label "Lading verzekerd bij:" at bounding box center [859, 267] width 102 height 13
checkbox input "false"
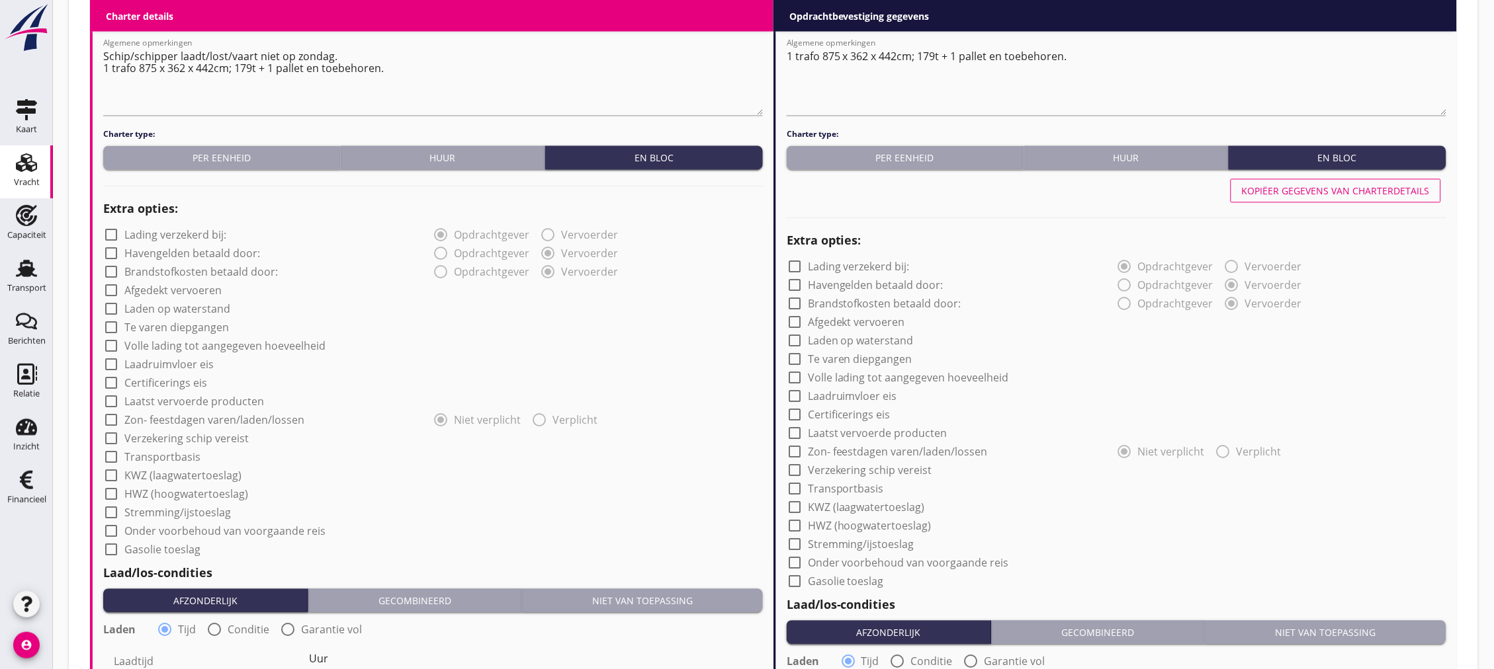
click at [155, 453] on label "Transportbasis" at bounding box center [162, 457] width 76 height 13
checkbox input "true"
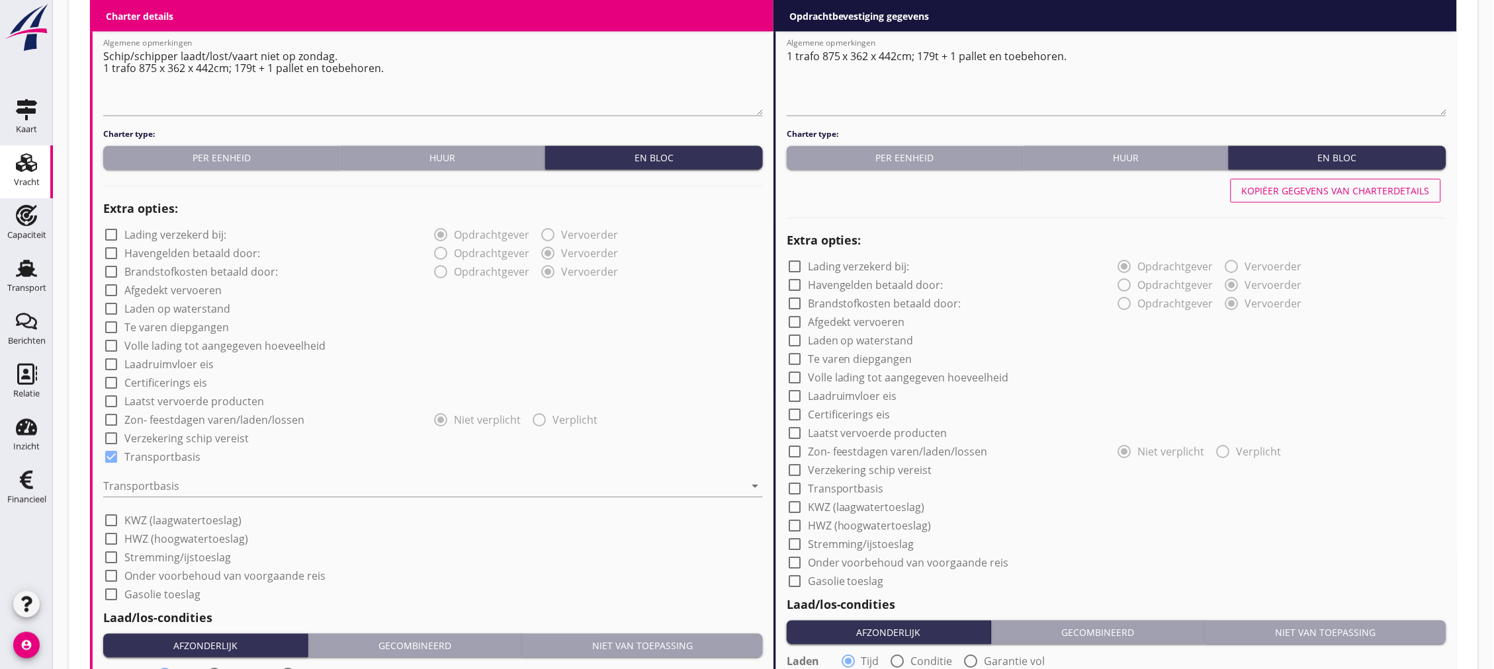
drag, startPoint x: 164, startPoint y: 467, endPoint x: 168, endPoint y: 474, distance: 7.7
click at [165, 468] on div "Transportbasis arrow_drop_down" at bounding box center [432, 489] width 659 height 42
click at [173, 481] on div at bounding box center [423, 486] width 641 height 21
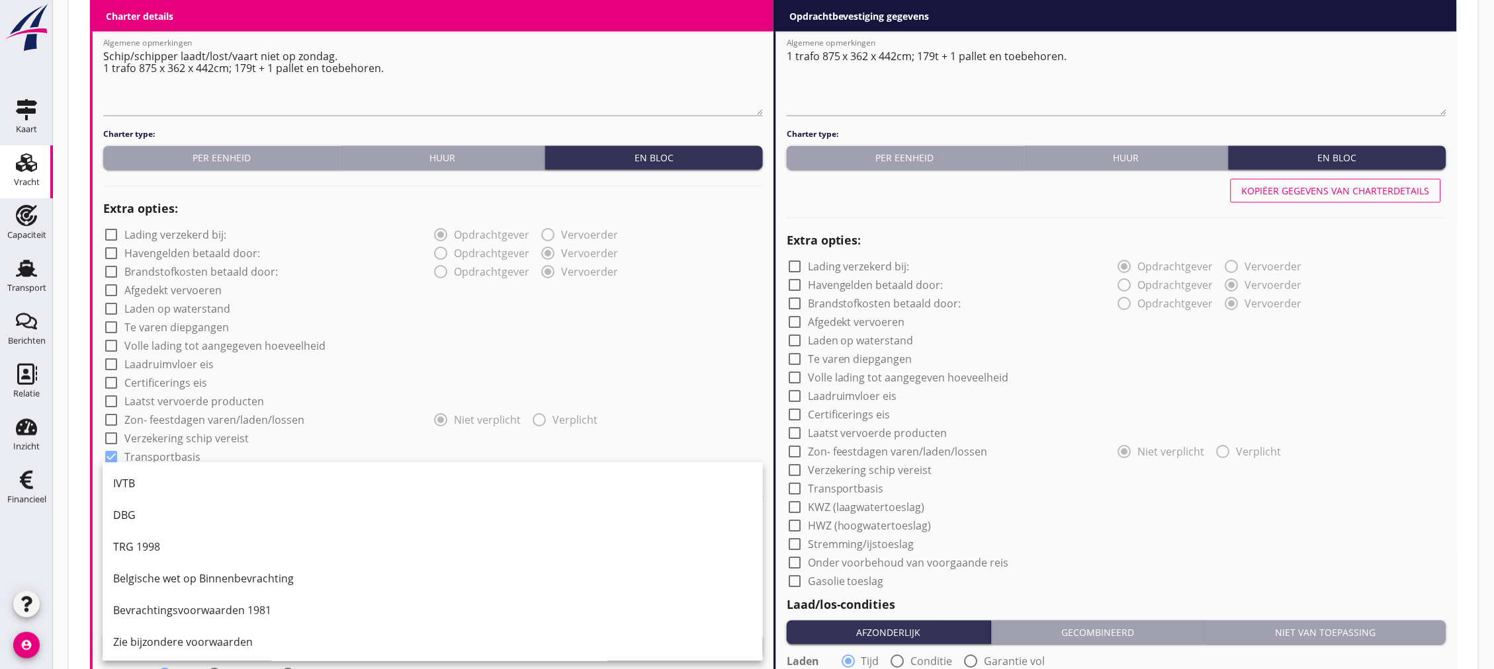
scroll to position [955, 0]
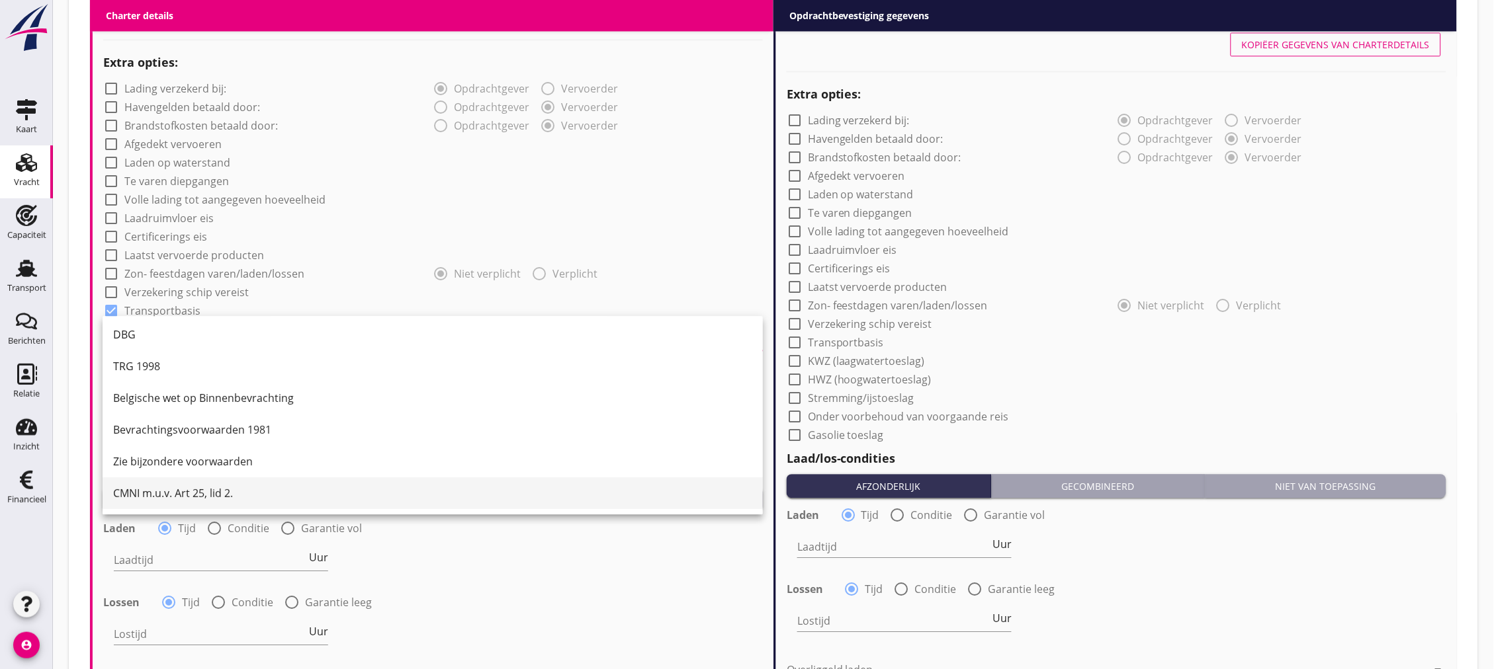
click at [208, 489] on div "CMNI m.u.v. Art 25, lid 2." at bounding box center [432, 493] width 639 height 16
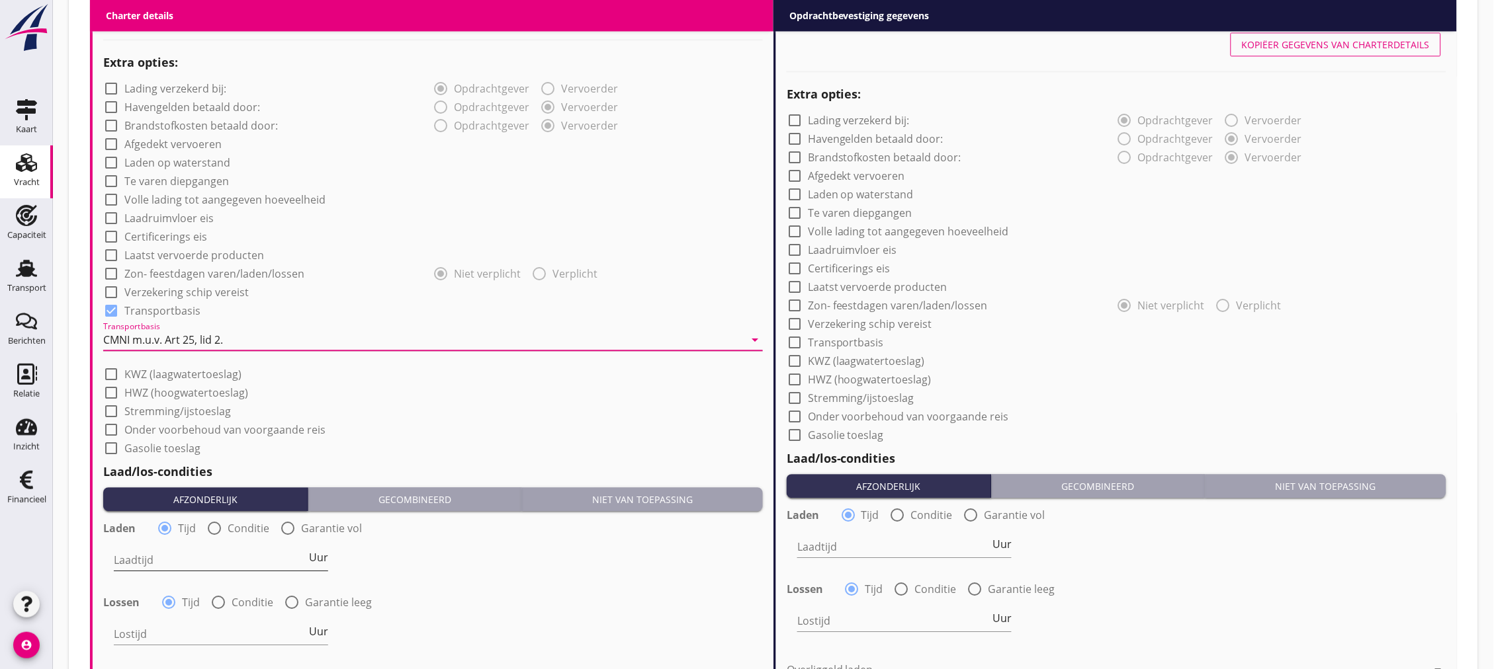
click at [195, 551] on input "Laadtijd" at bounding box center [210, 560] width 192 height 21
type input "24"
click at [202, 632] on input "Lostijd" at bounding box center [210, 634] width 192 height 21
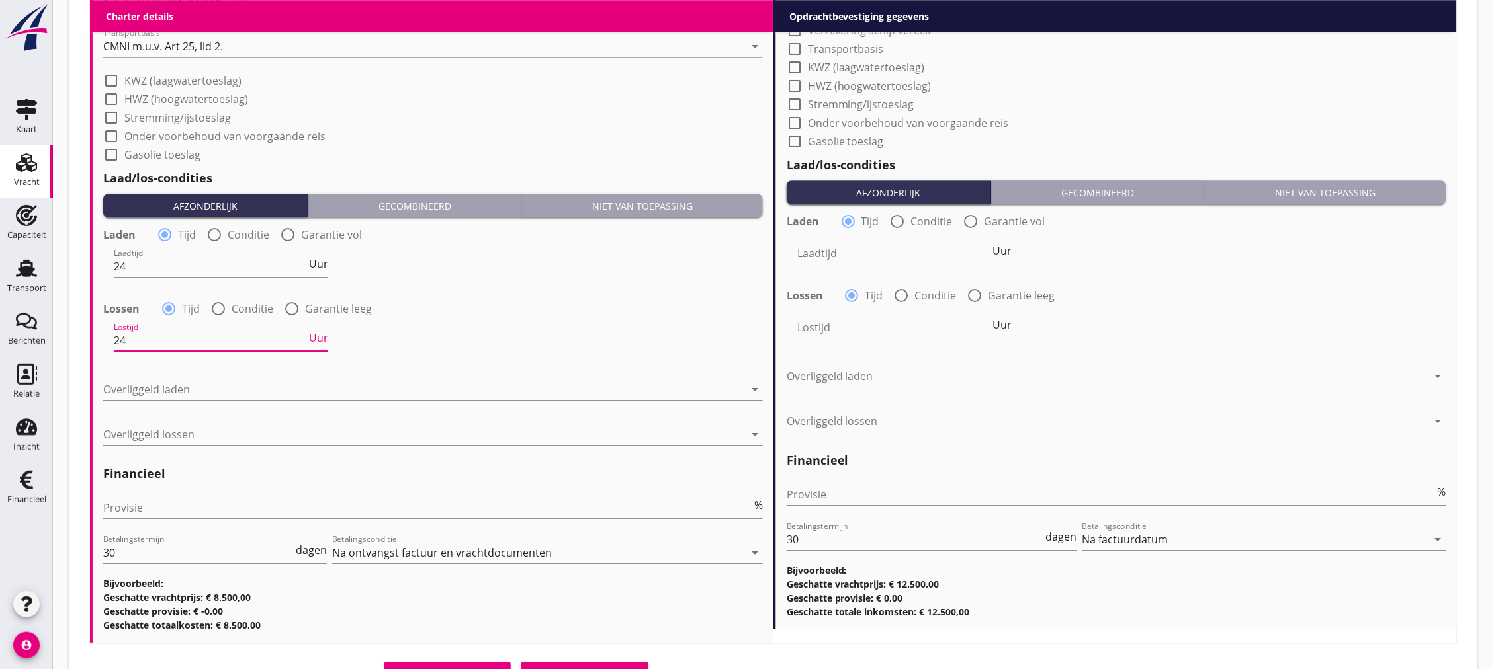
type input "24"
click at [855, 246] on input "Laadtijd" at bounding box center [893, 253] width 192 height 21
type input "12"
drag, startPoint x: 868, startPoint y: 329, endPoint x: 888, endPoint y: 269, distance: 63.6
click at [868, 329] on input "Lostijd" at bounding box center [893, 327] width 192 height 21
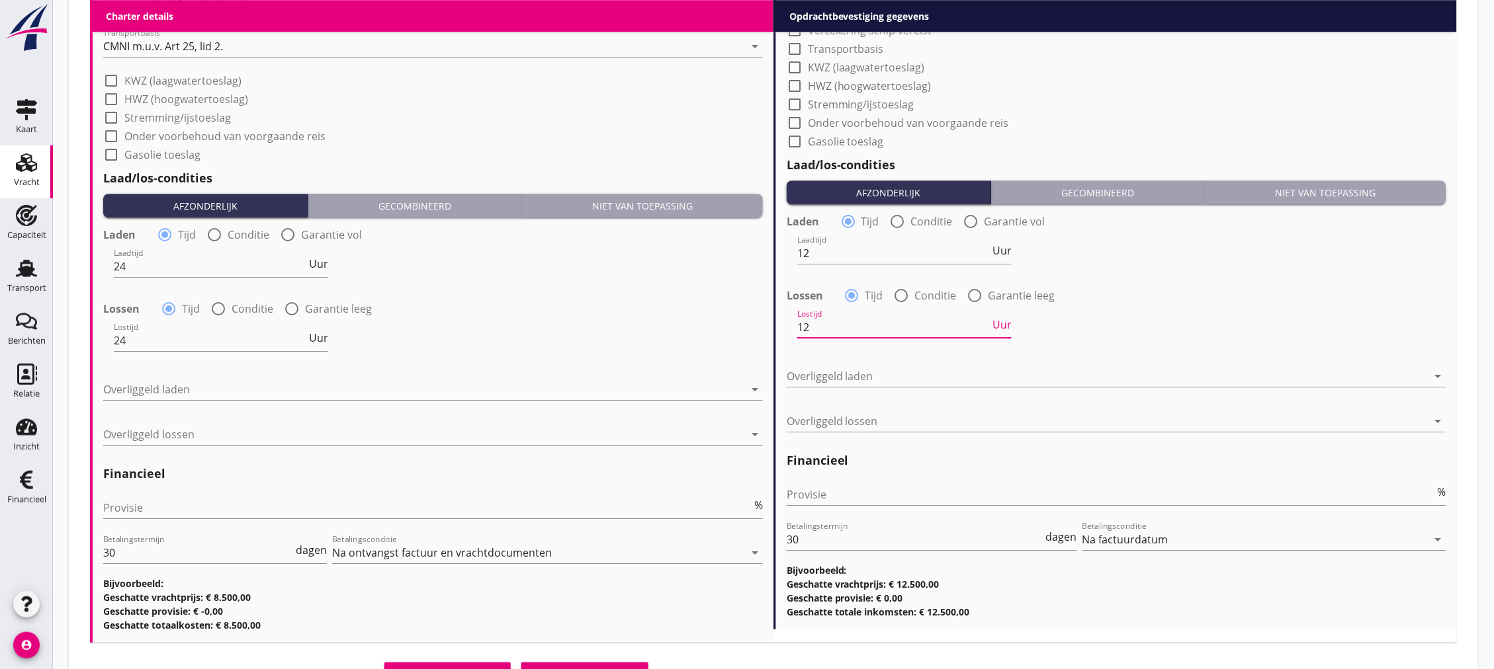
scroll to position [955, 0]
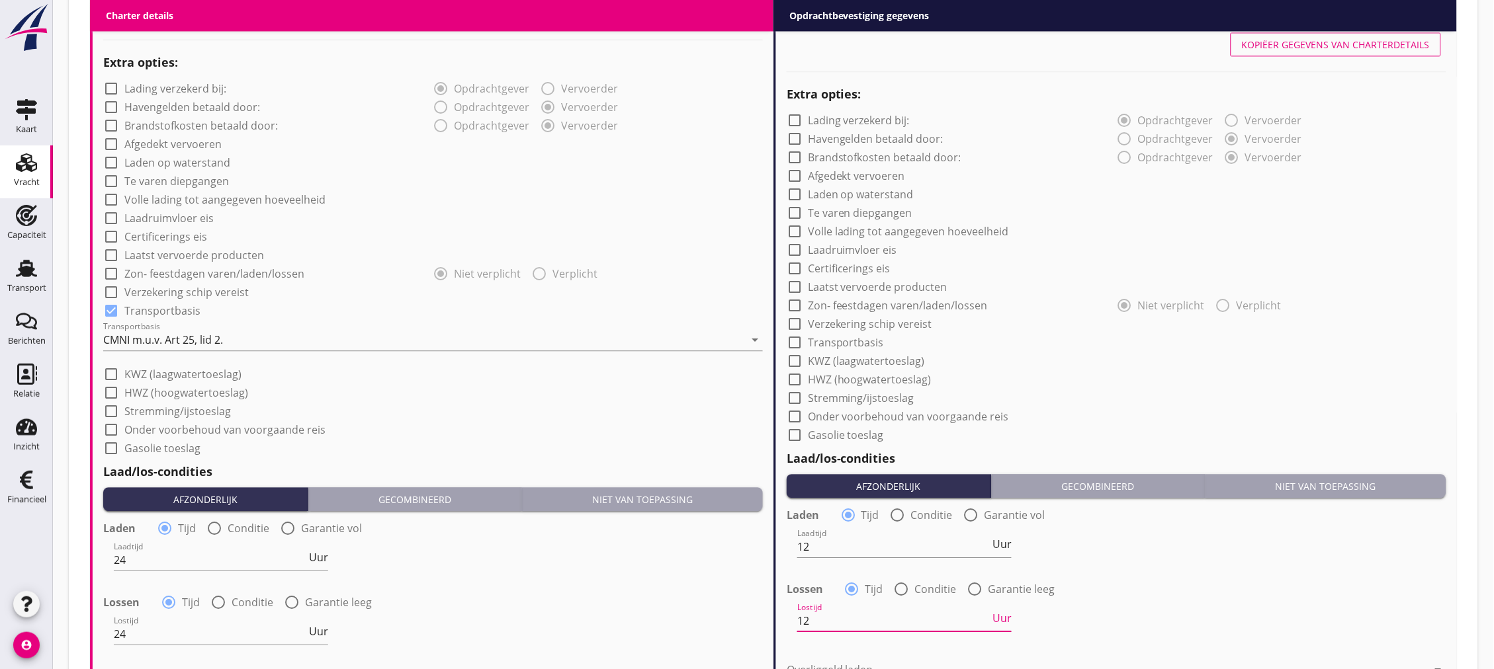
type input "12"
click at [863, 337] on label "Transportbasis" at bounding box center [846, 342] width 76 height 13
checkbox input "true"
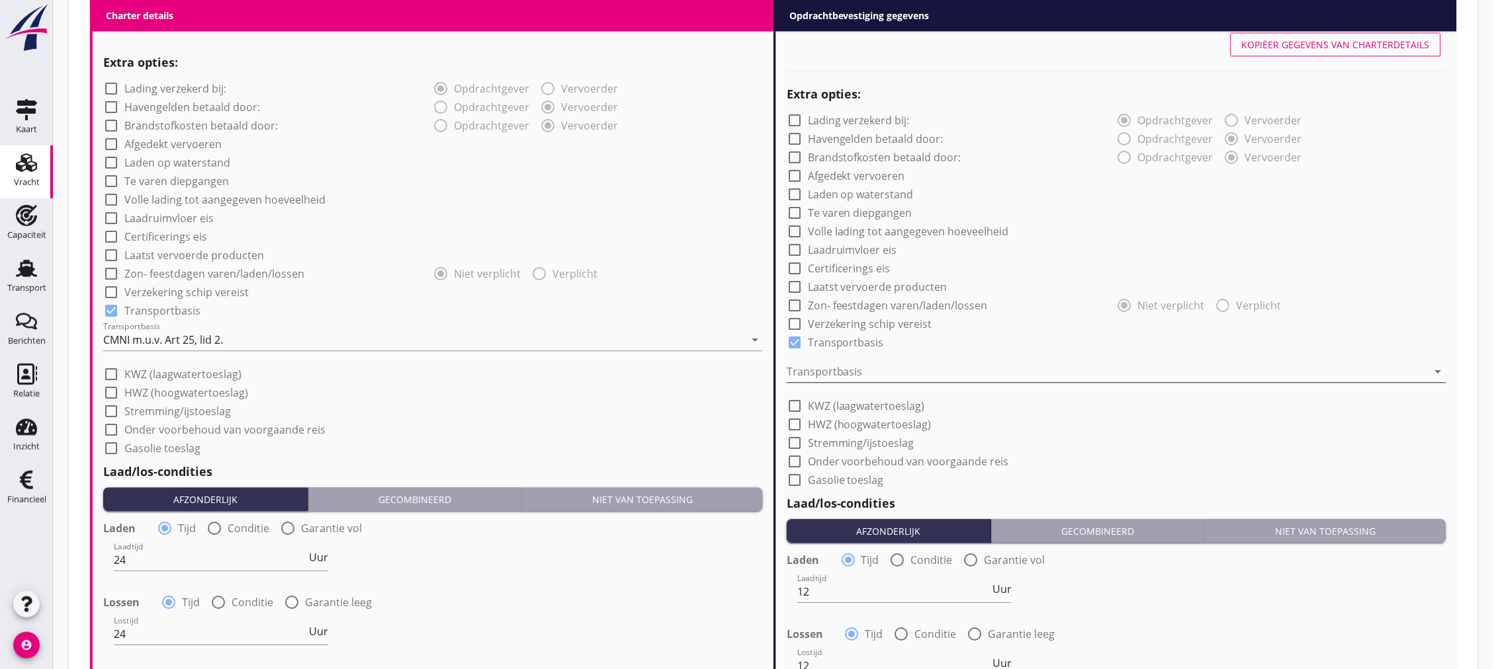
click at [876, 378] on div at bounding box center [1106, 371] width 641 height 21
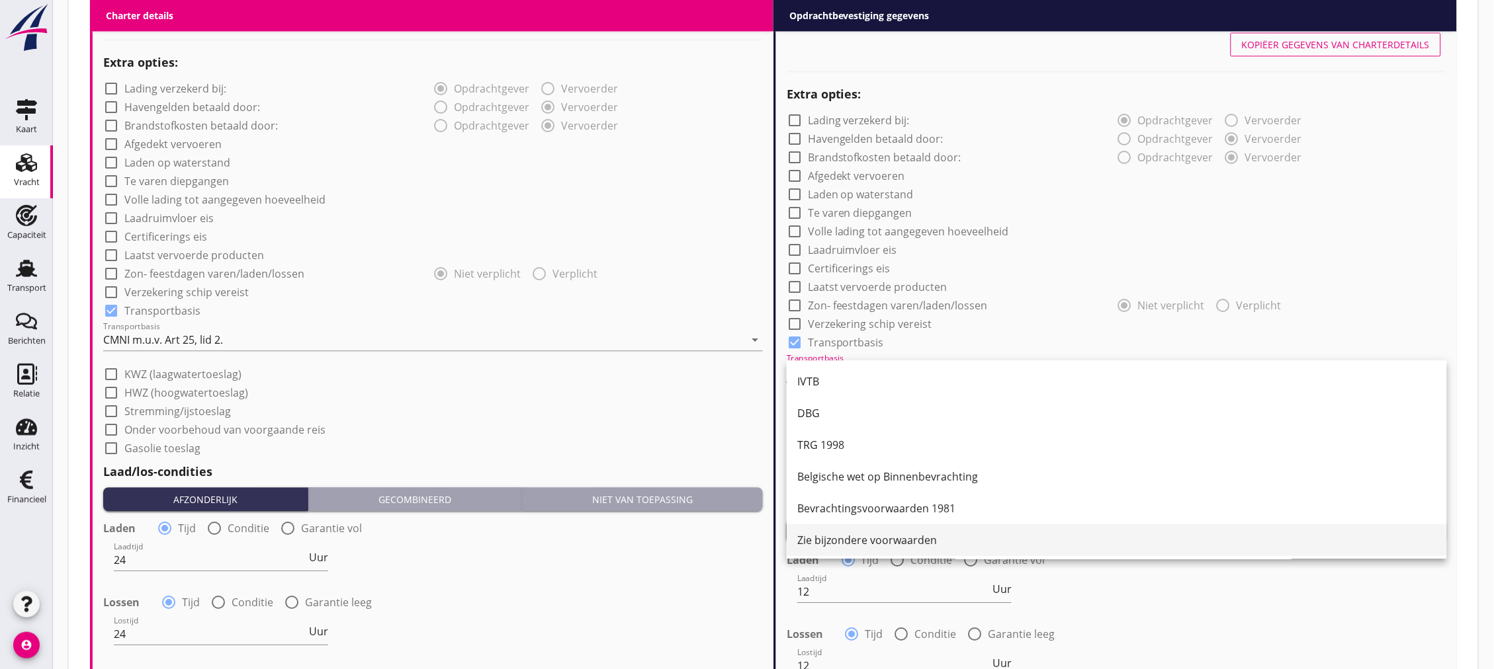
scroll to position [1102, 0]
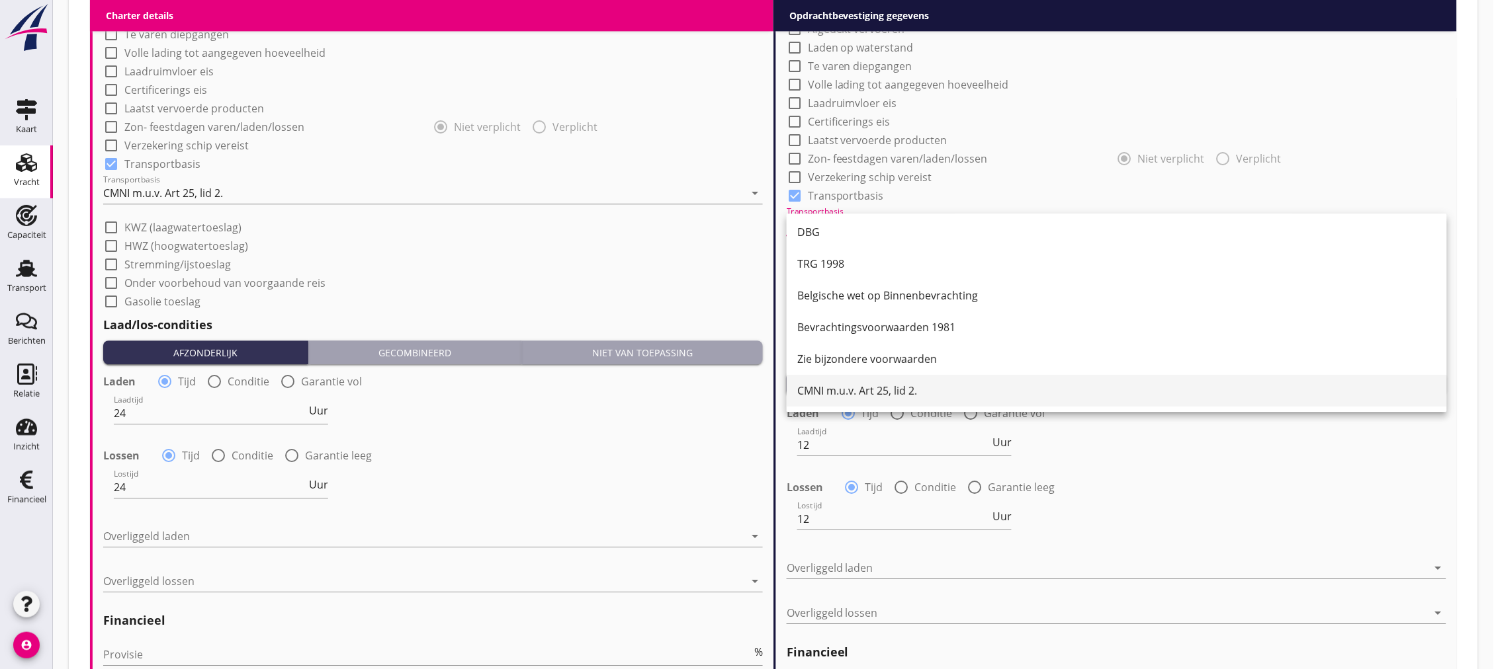
click at [880, 388] on div "CMNI m.u.v. Art 25, lid 2." at bounding box center [1116, 391] width 639 height 16
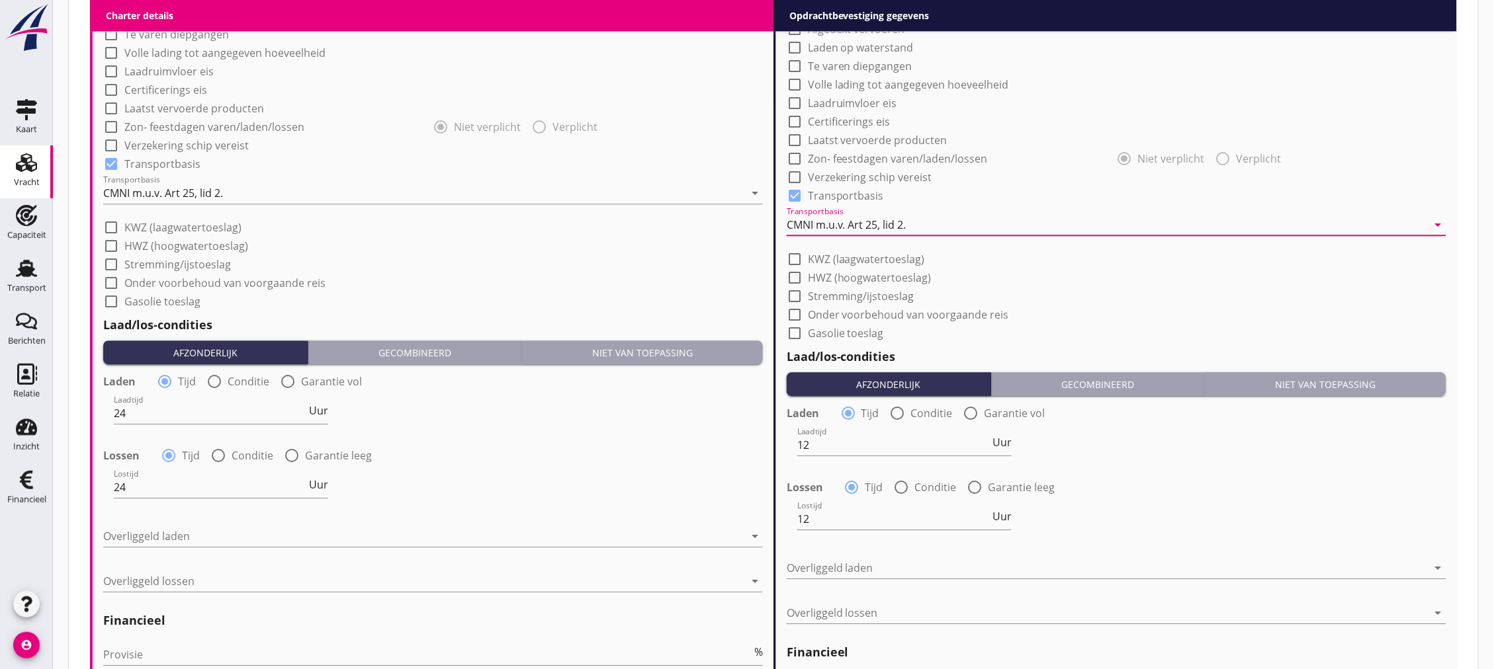
scroll to position [1343, 0]
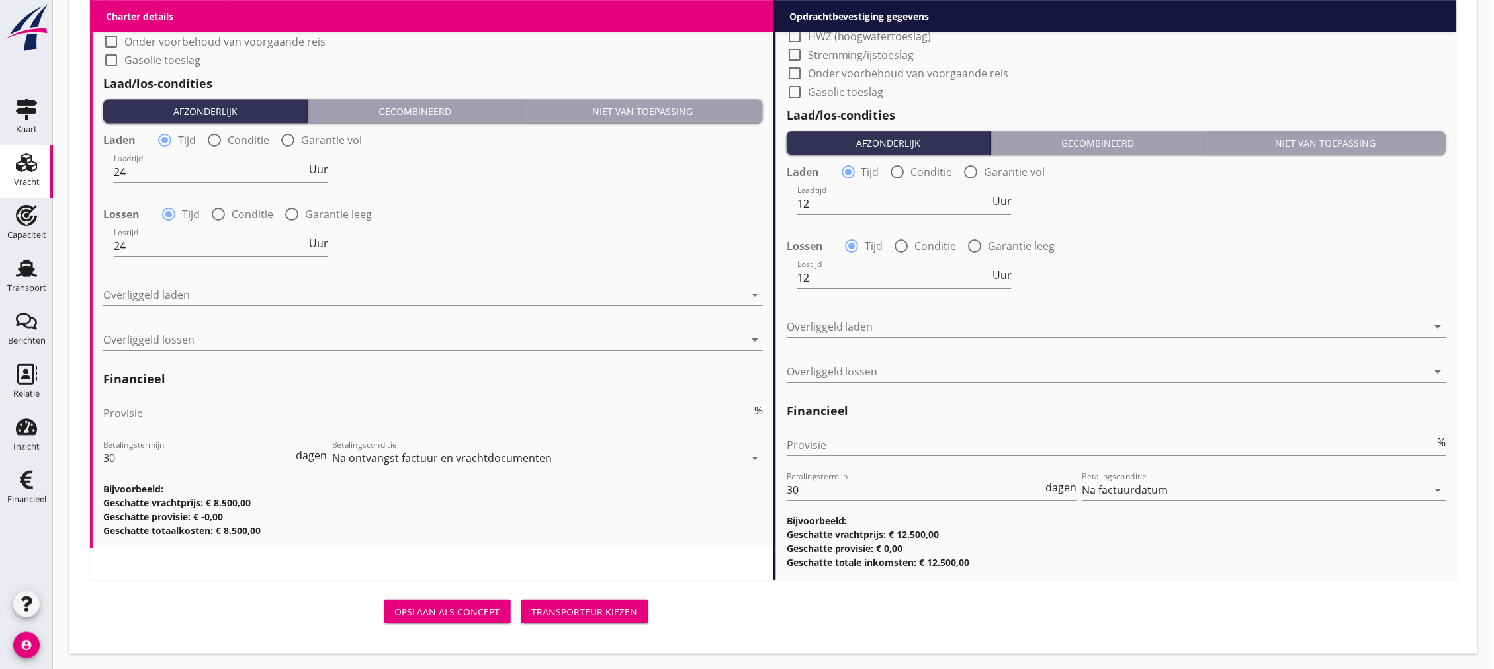
click at [360, 417] on input "Provisie" at bounding box center [427, 413] width 648 height 21
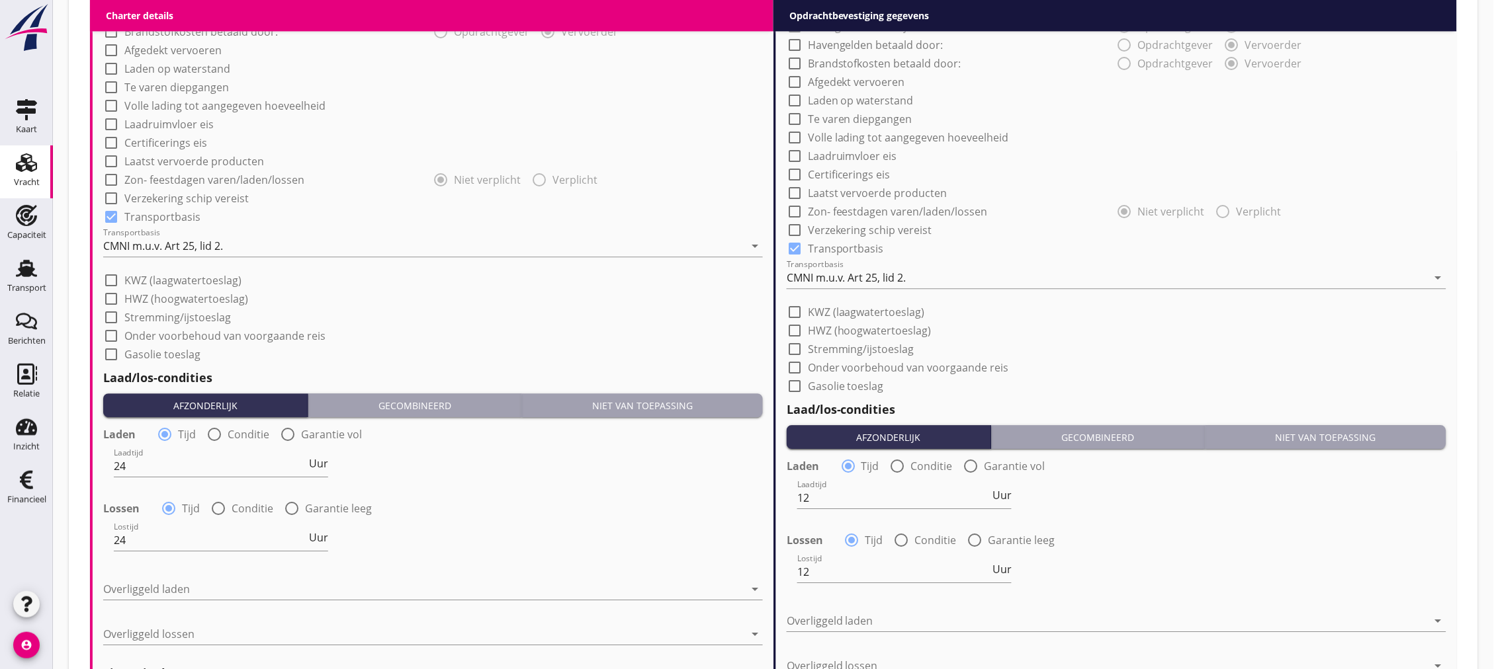
scroll to position [1196, 0]
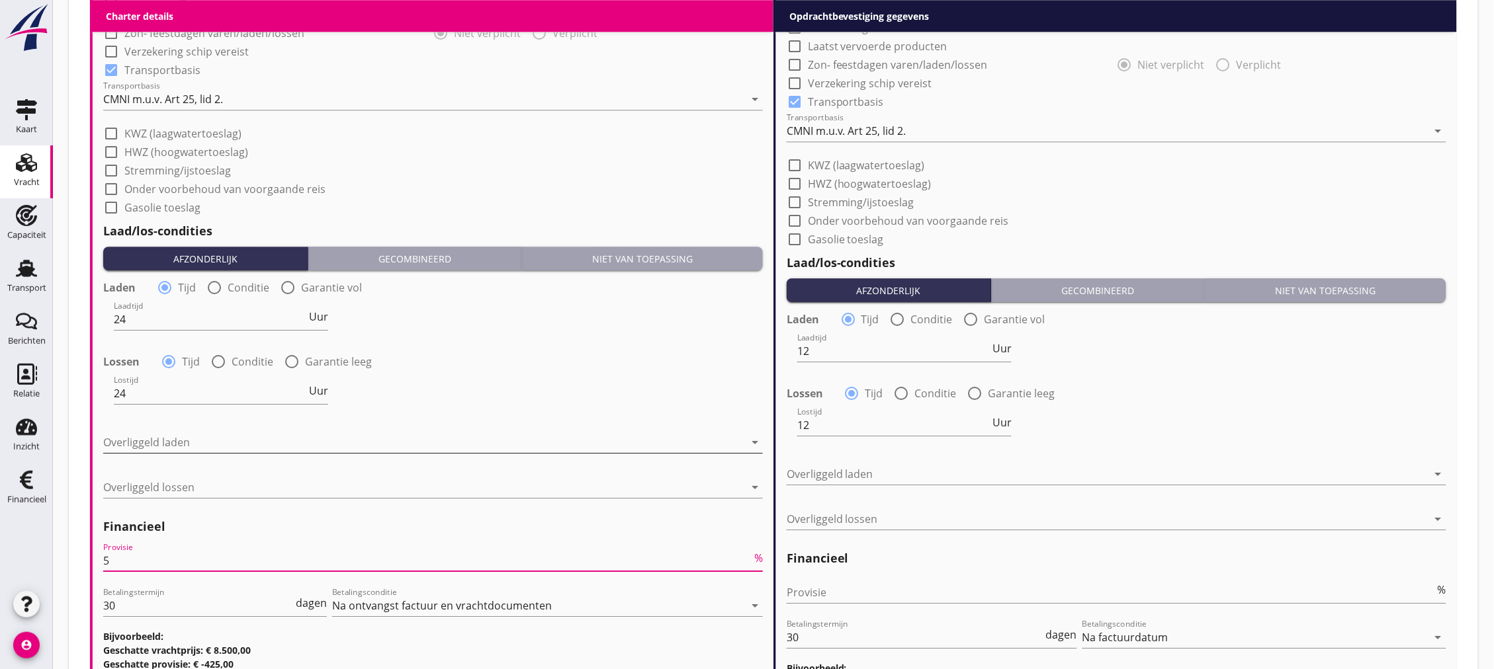
type input "5"
click at [300, 448] on div at bounding box center [423, 442] width 641 height 21
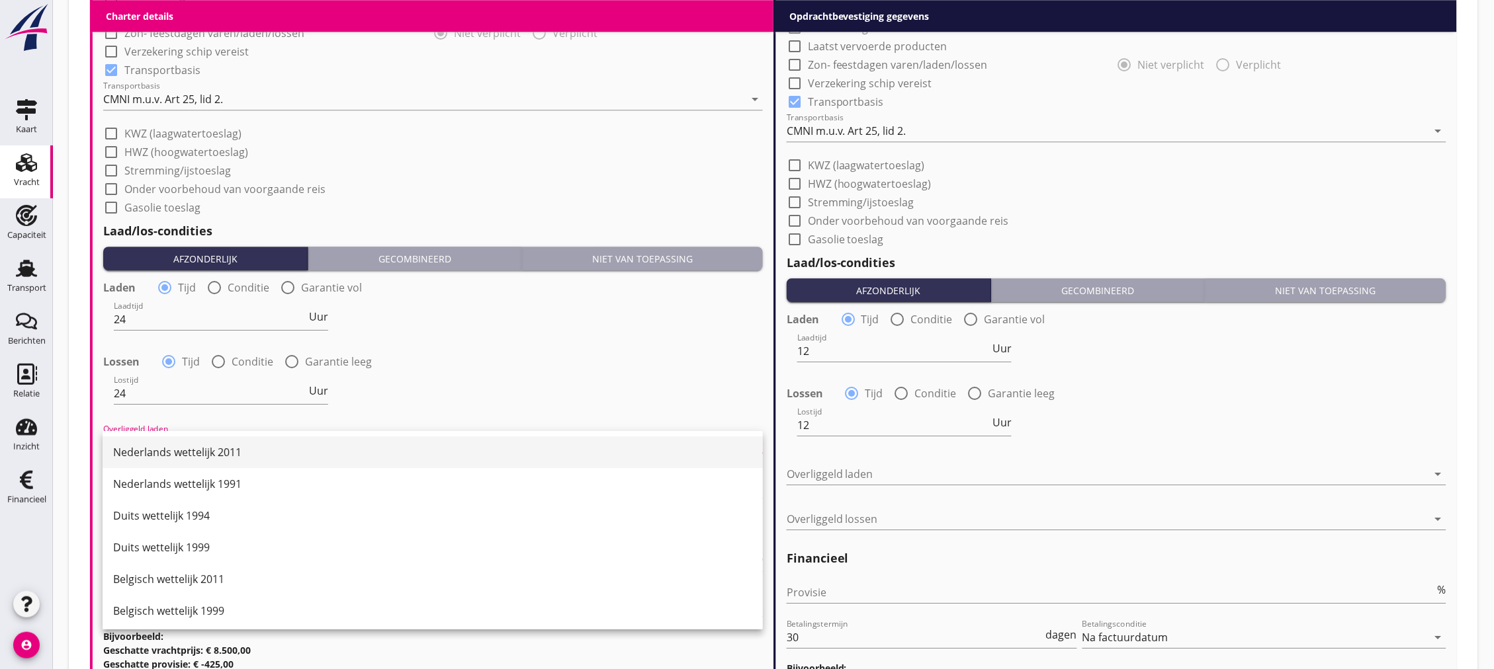
click at [282, 457] on div "Nederlands wettelijk 2011" at bounding box center [432, 452] width 639 height 16
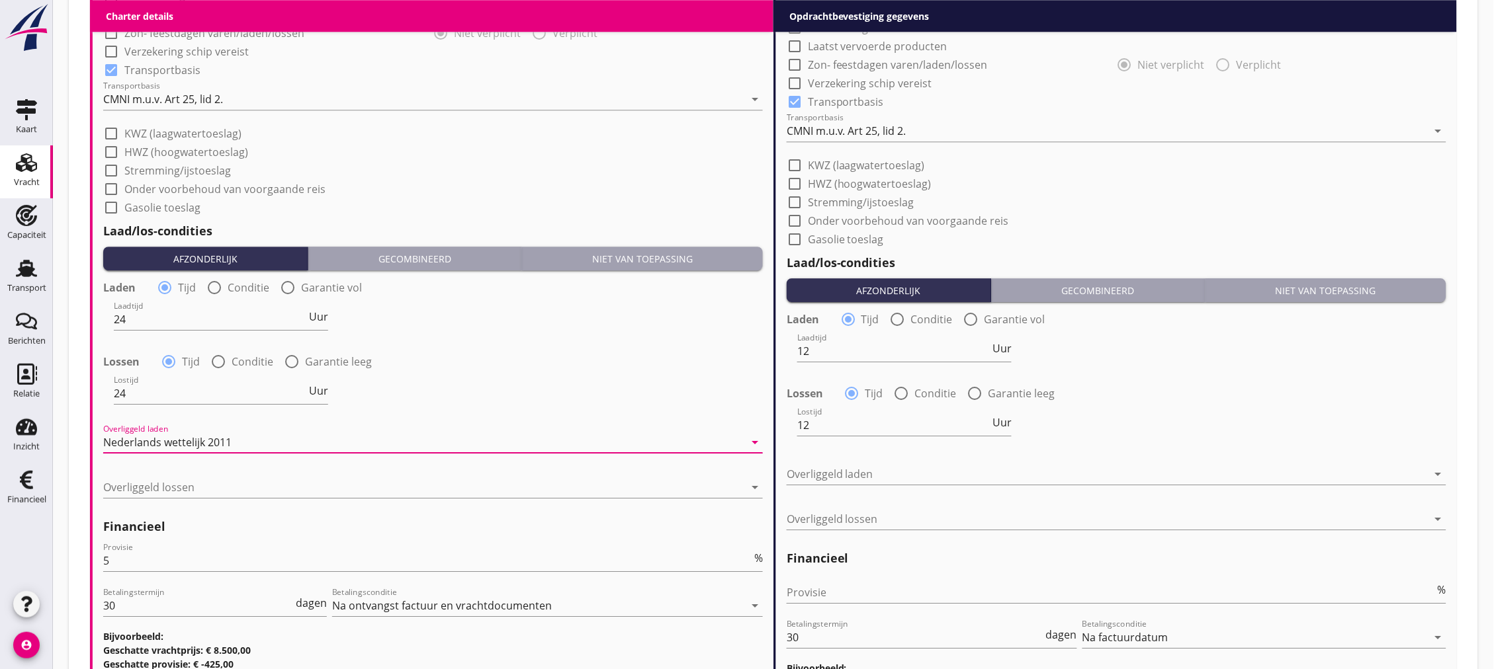
scroll to position [1343, 0]
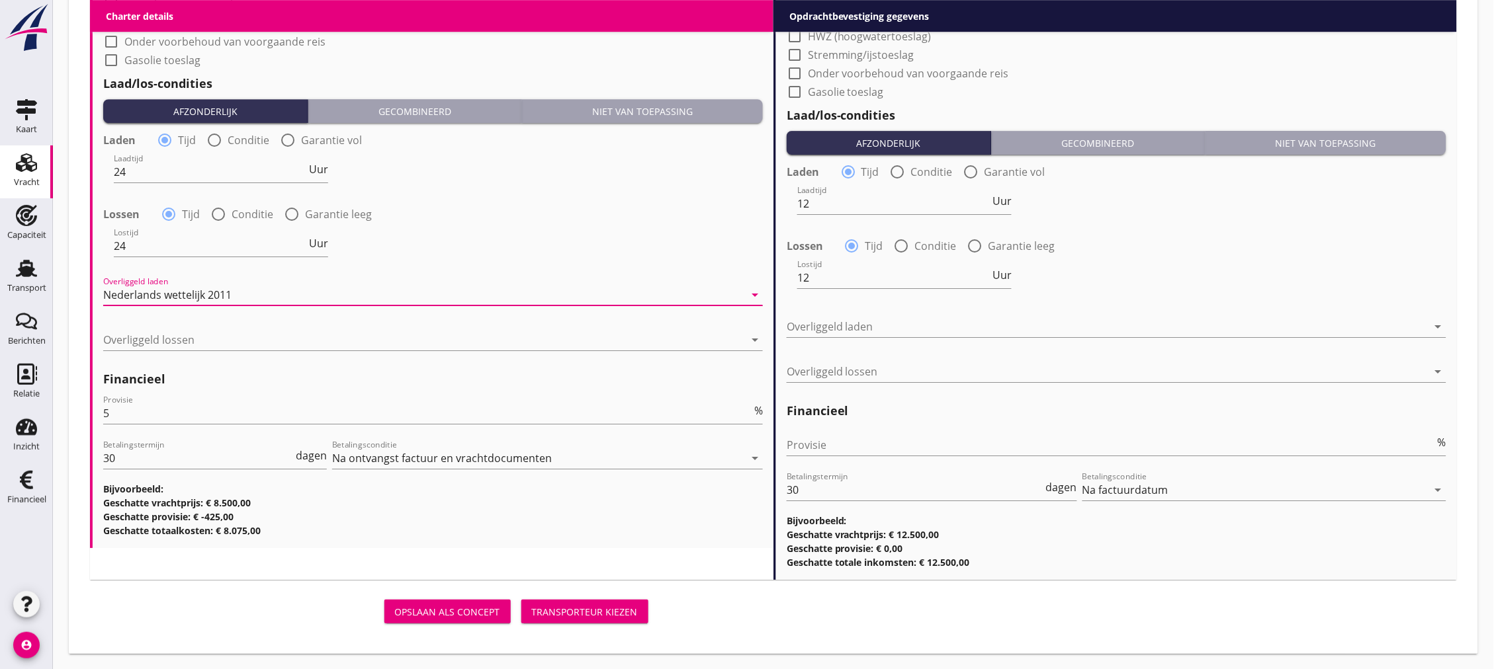
click at [472, 618] on div "Opslaan als concept" at bounding box center [447, 612] width 105 height 14
